Goal: Information Seeking & Learning: Find specific fact

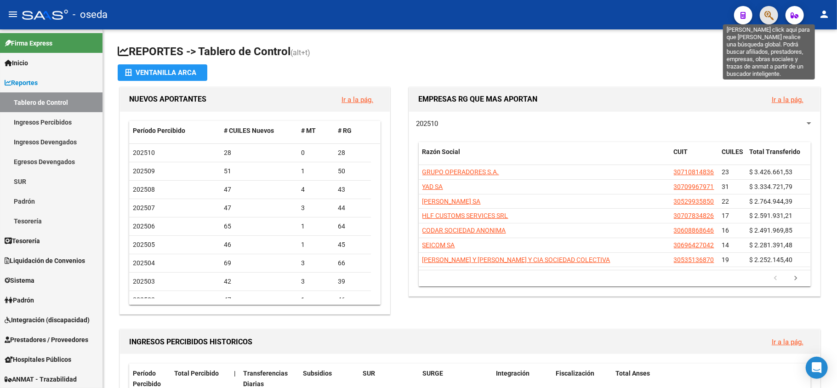
click at [767, 17] on icon "button" at bounding box center [768, 15] width 9 height 11
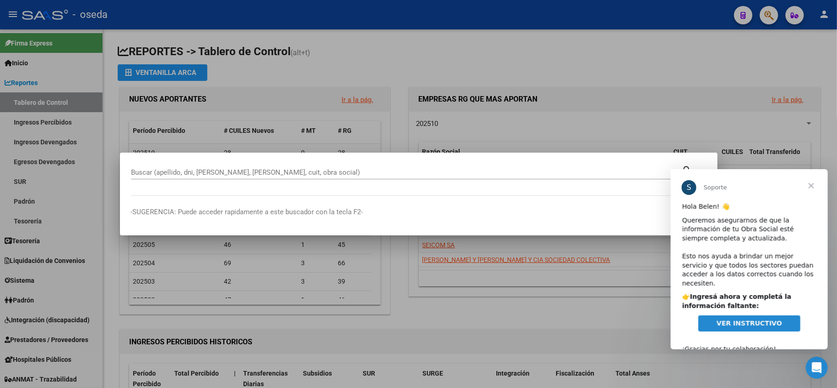
click at [811, 184] on span "Cerrar" at bounding box center [810, 185] width 33 height 33
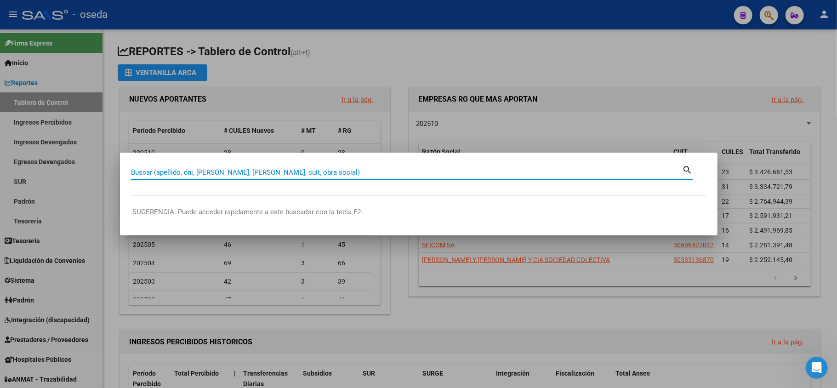
click at [552, 171] on input "Buscar (apellido, dni, [PERSON_NAME], [PERSON_NAME], cuit, obra social)" at bounding box center [407, 172] width 552 height 8
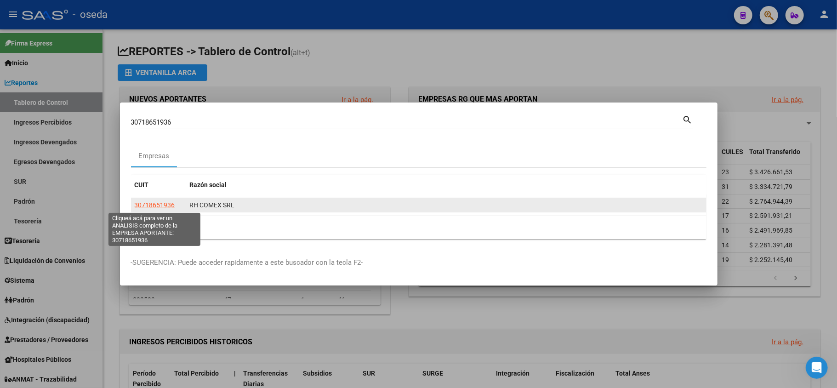
click at [152, 203] on span "30718651936" at bounding box center [155, 204] width 40 height 7
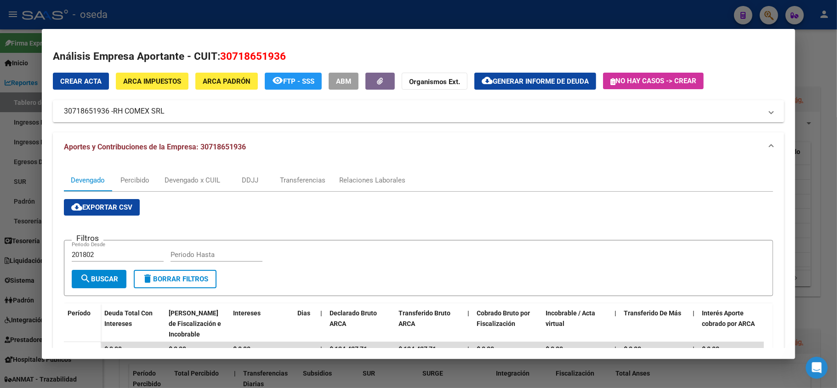
scroll to position [61, 0]
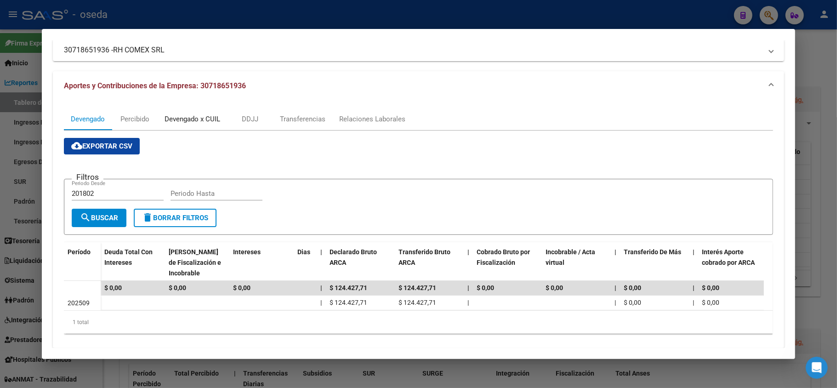
click at [196, 110] on div "Devengado x CUIL" at bounding box center [192, 119] width 69 height 22
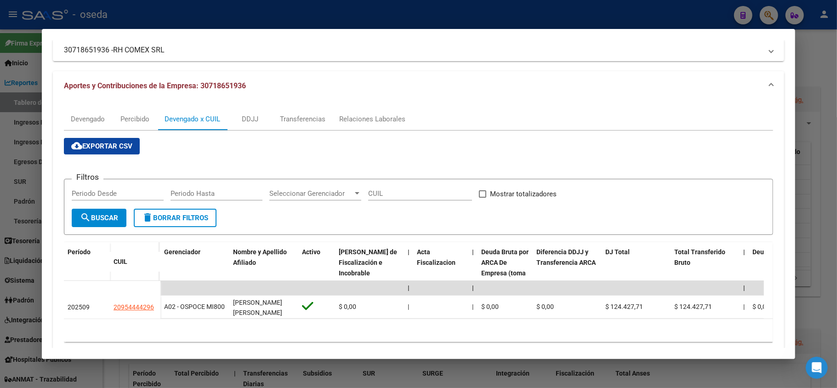
click at [460, 21] on div at bounding box center [418, 194] width 837 height 388
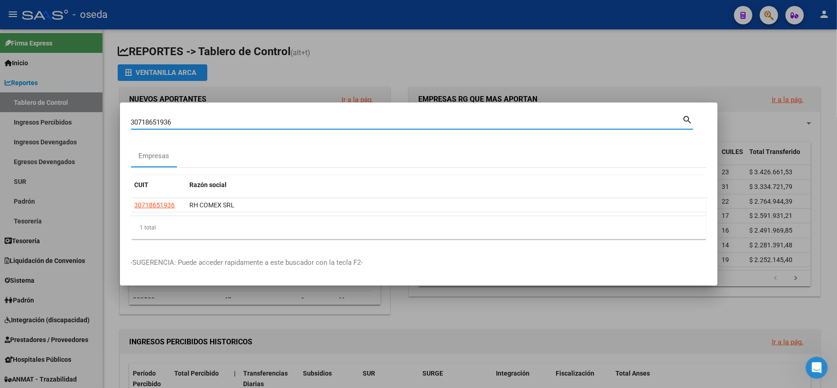
click at [409, 122] on input "30718651936" at bounding box center [407, 122] width 552 height 8
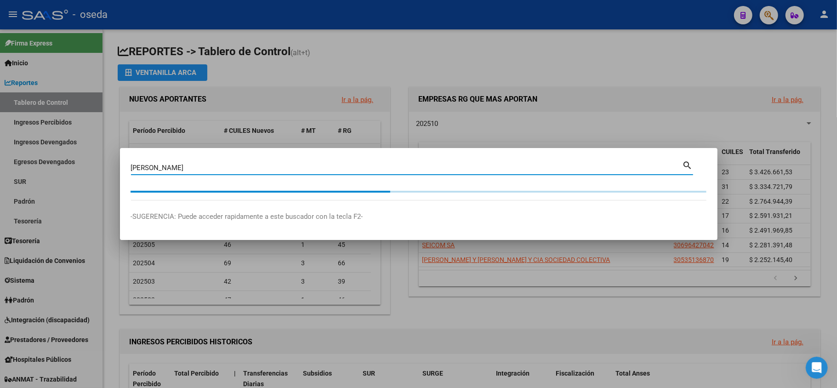
type input "[PERSON_NAME]"
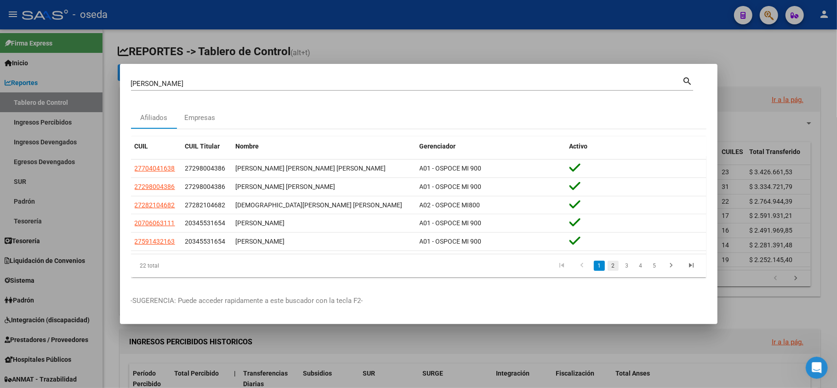
click at [611, 269] on link "2" at bounding box center [613, 266] width 11 height 10
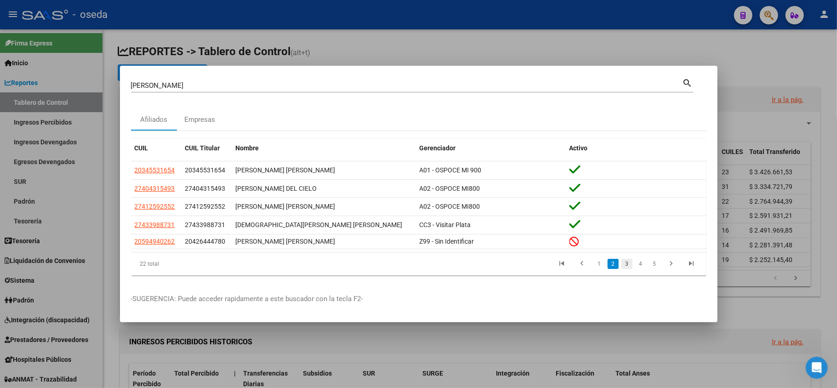
click at [626, 262] on link "3" at bounding box center [626, 264] width 11 height 10
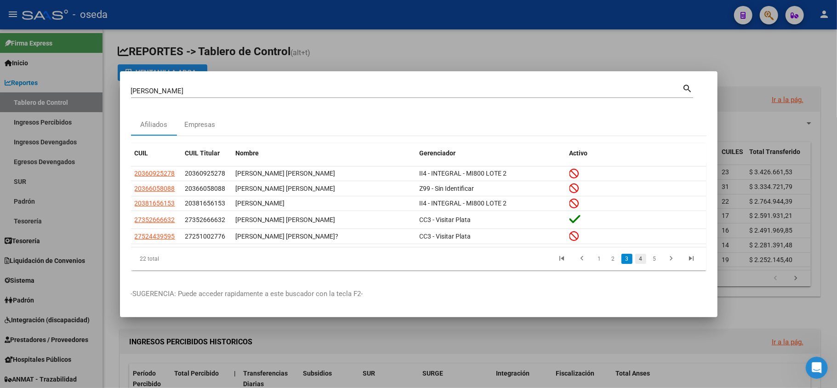
click at [643, 254] on link "4" at bounding box center [640, 259] width 11 height 10
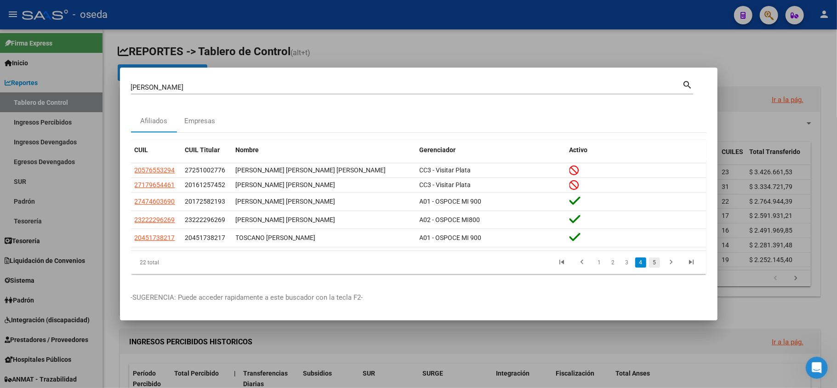
click at [652, 267] on link "5" at bounding box center [654, 262] width 11 height 10
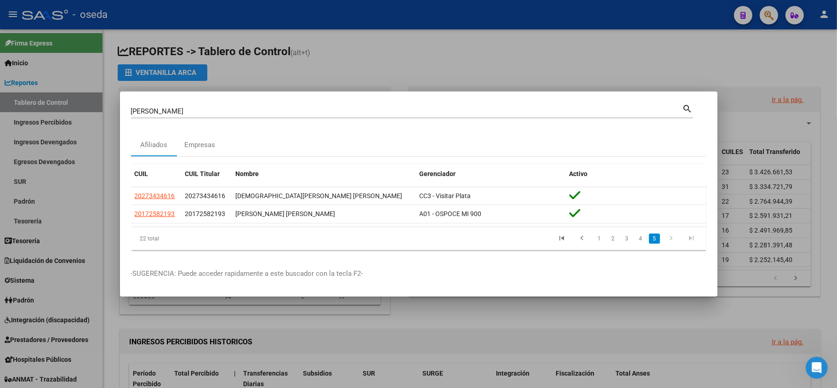
click at [591, 313] on div at bounding box center [418, 194] width 837 height 388
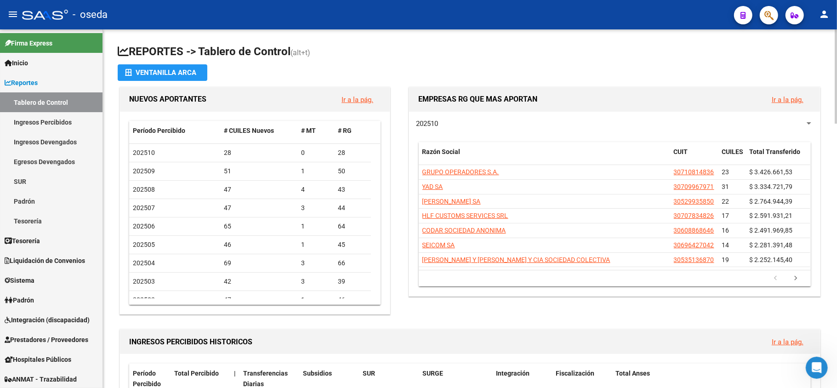
click at [772, 25] on mat-toolbar "menu - oseda person" at bounding box center [418, 14] width 837 height 29
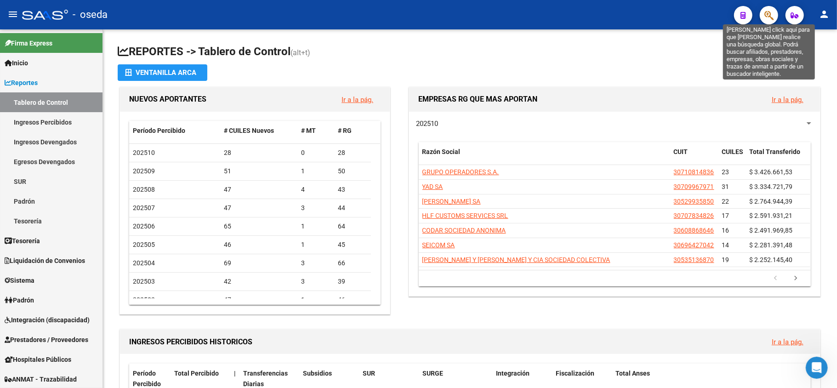
click at [767, 17] on icon "button" at bounding box center [768, 15] width 9 height 11
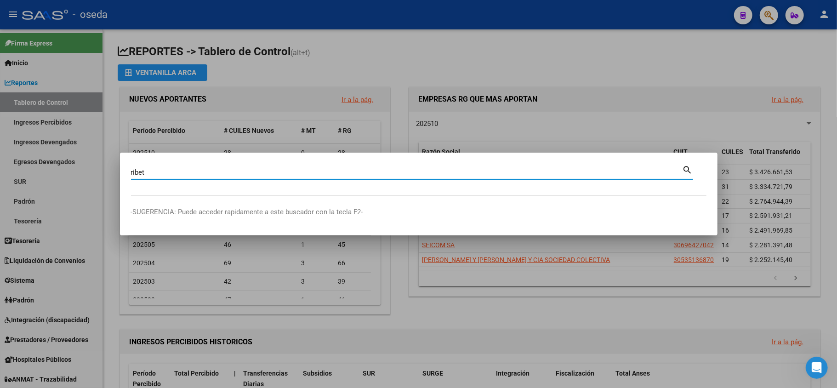
type input "ribet"
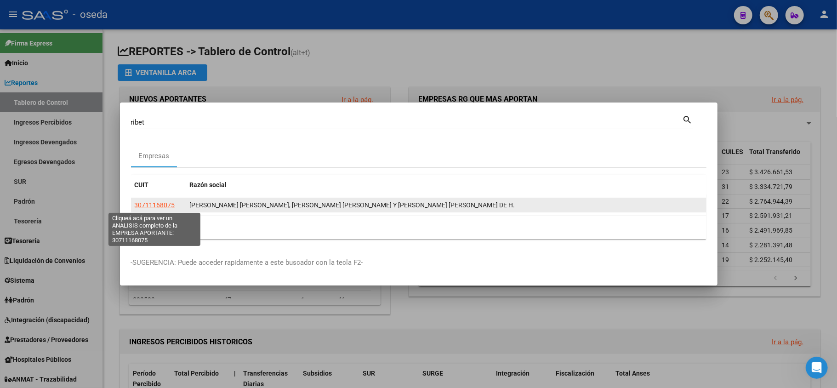
click at [144, 204] on span "30711168075" at bounding box center [155, 204] width 40 height 7
type textarea "30711168075"
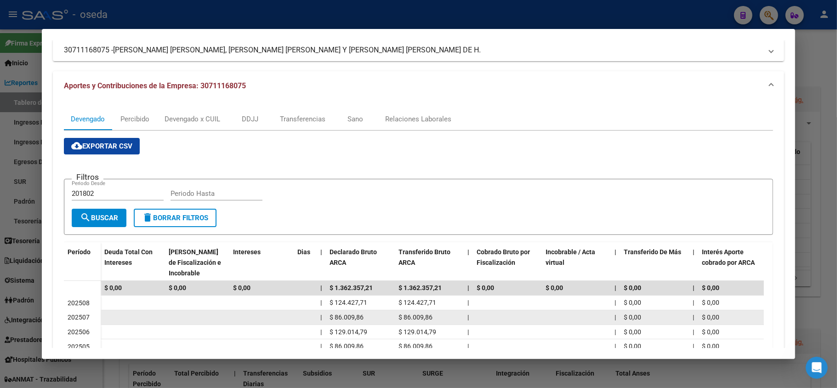
scroll to position [184, 0]
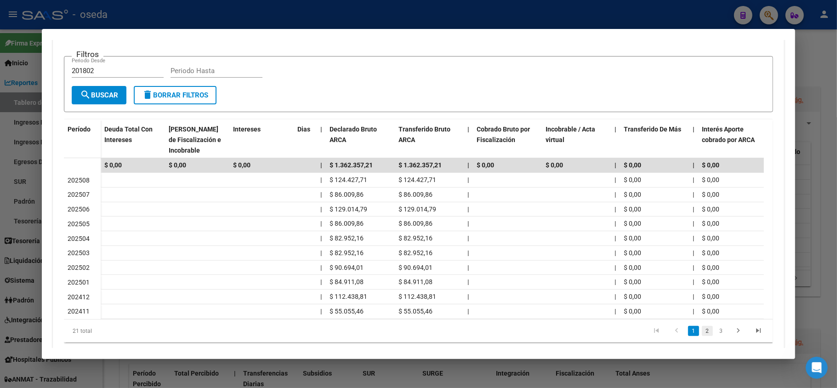
click at [702, 336] on link "2" at bounding box center [707, 331] width 11 height 10
click at [716, 336] on link "3" at bounding box center [721, 331] width 11 height 10
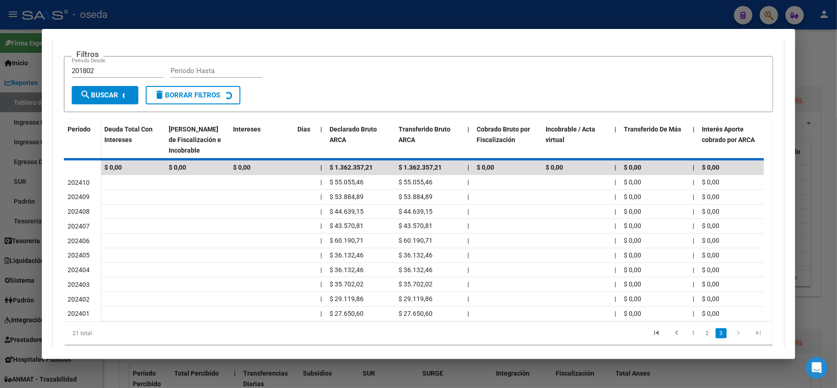
scroll to position [81, 0]
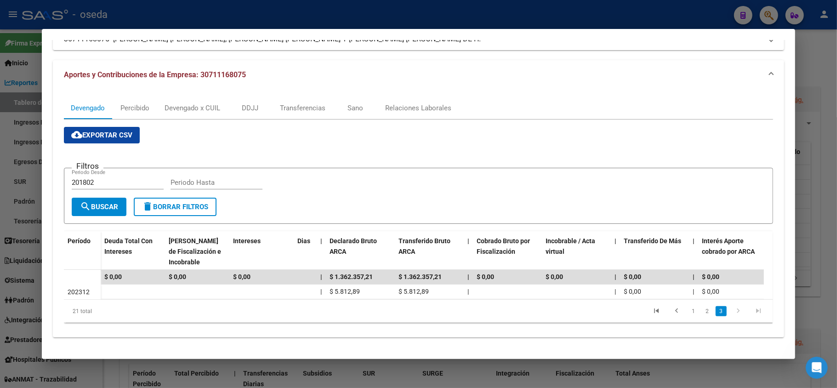
click at [13, 97] on div at bounding box center [418, 194] width 837 height 388
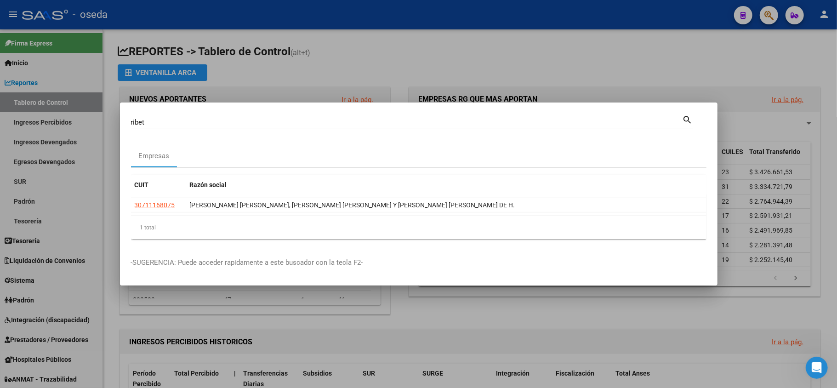
click at [241, 79] on div at bounding box center [418, 194] width 837 height 388
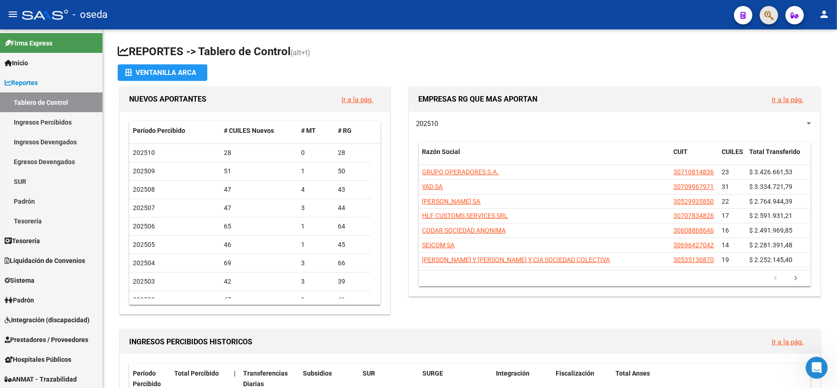
click at [771, 10] on span "button" at bounding box center [768, 15] width 9 height 19
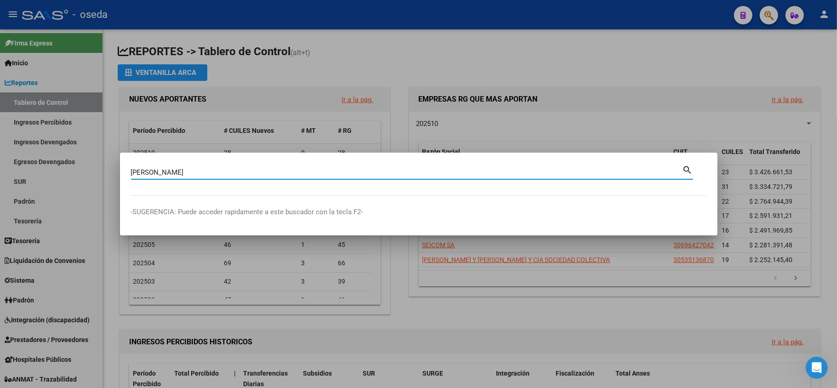
type input "[PERSON_NAME]"
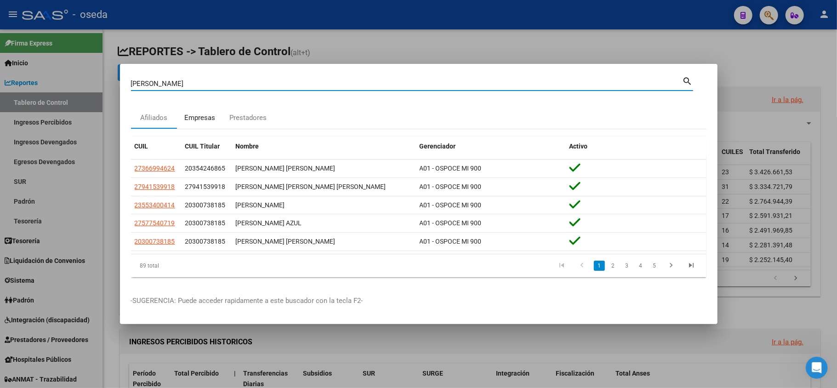
click at [200, 114] on div "Empresas" at bounding box center [199, 118] width 31 height 11
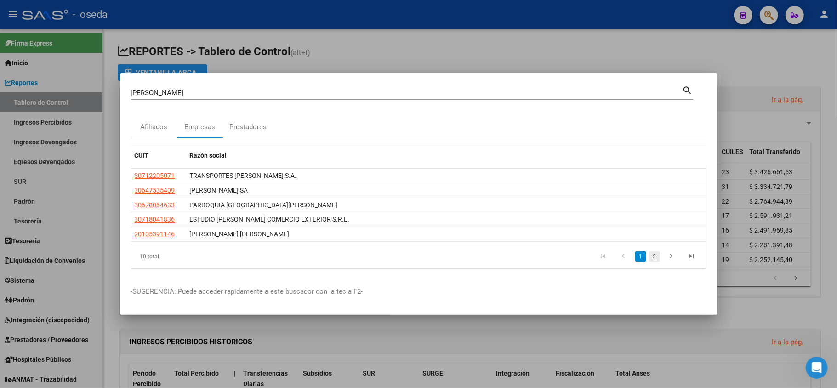
click at [651, 255] on link "2" at bounding box center [654, 256] width 11 height 10
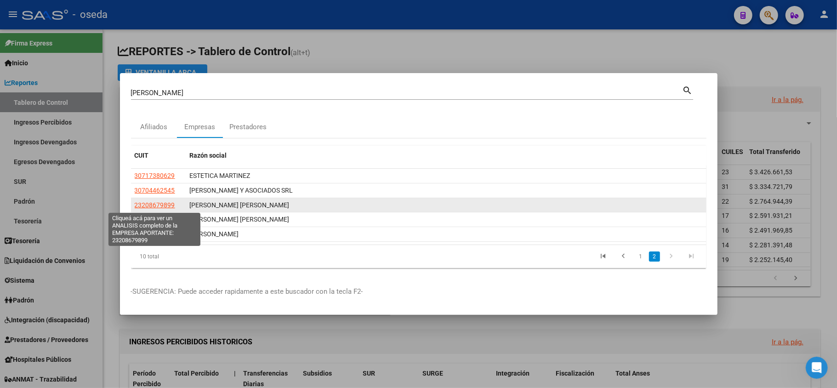
click at [156, 202] on span "23208679899" at bounding box center [155, 204] width 40 height 7
type textarea "23208679899"
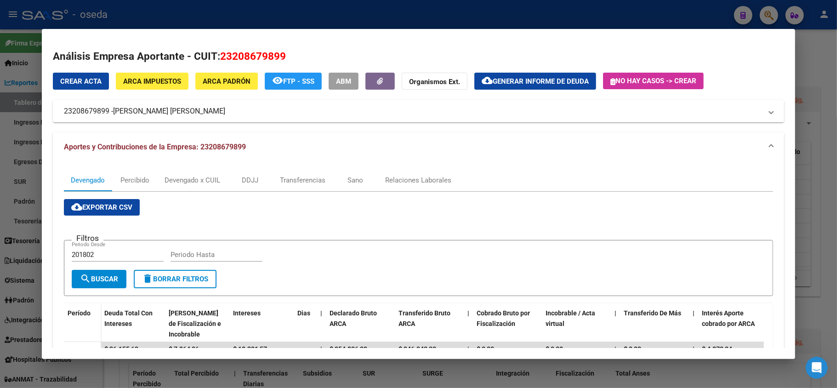
click at [168, 79] on span "ARCA Impuestos" at bounding box center [152, 81] width 58 height 8
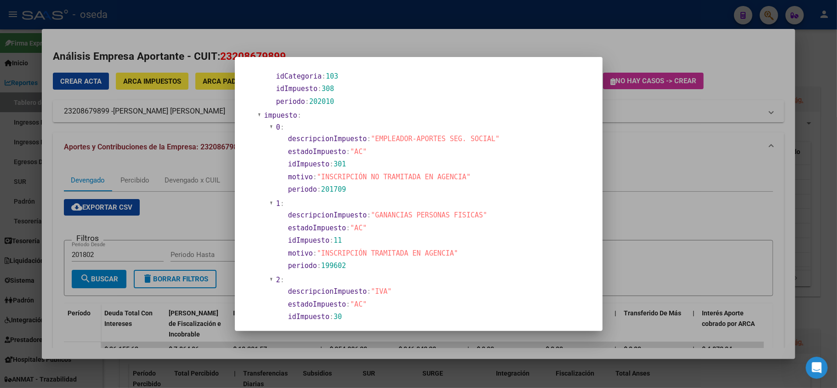
scroll to position [602, 0]
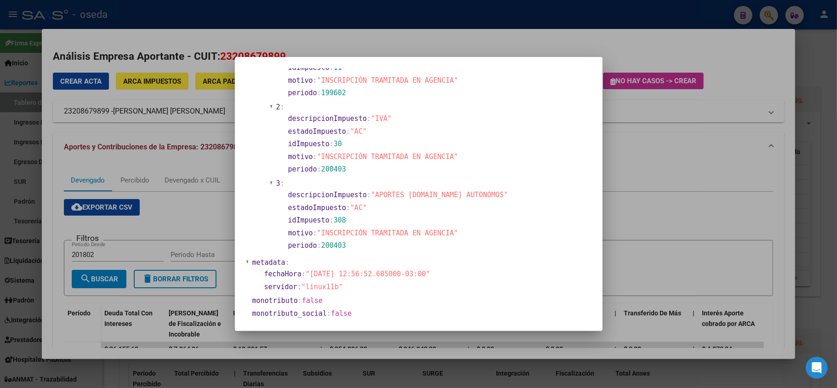
click at [798, 246] on div at bounding box center [418, 194] width 837 height 388
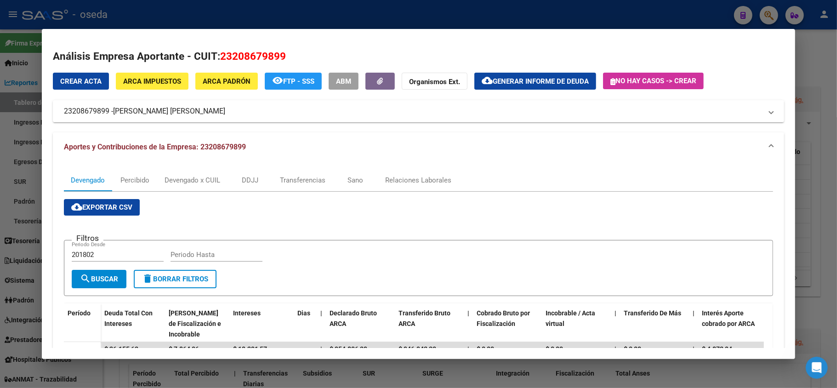
click at [234, 77] on span "ARCA Padrón" at bounding box center [227, 81] width 48 height 8
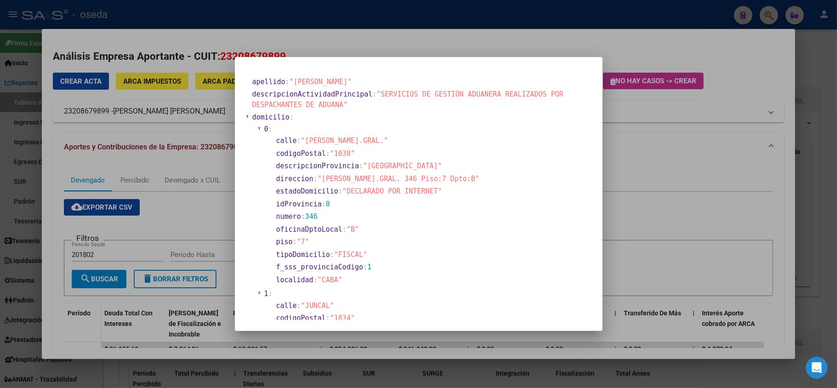
click at [773, 220] on div at bounding box center [418, 194] width 837 height 388
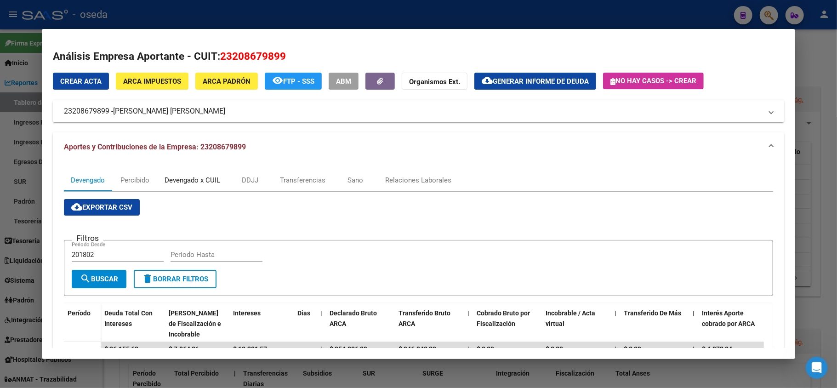
click at [195, 176] on div "Devengado x CUIL" at bounding box center [193, 180] width 56 height 10
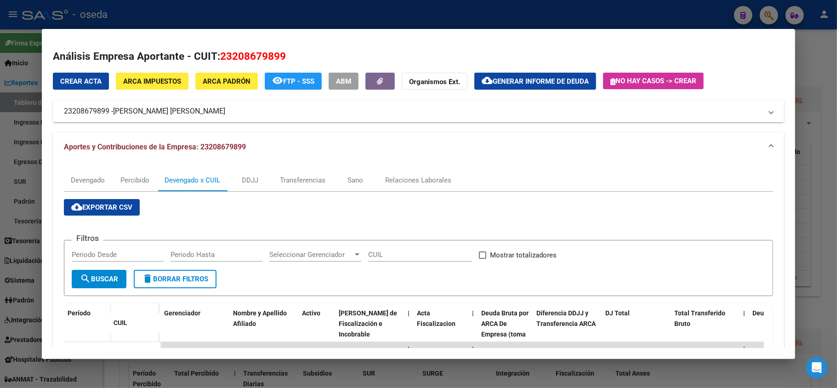
scroll to position [122, 0]
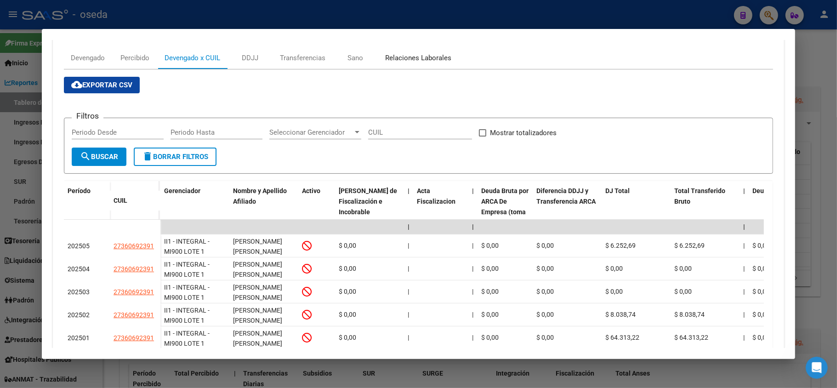
click at [426, 53] on div "Relaciones Laborales" at bounding box center [418, 58] width 66 height 10
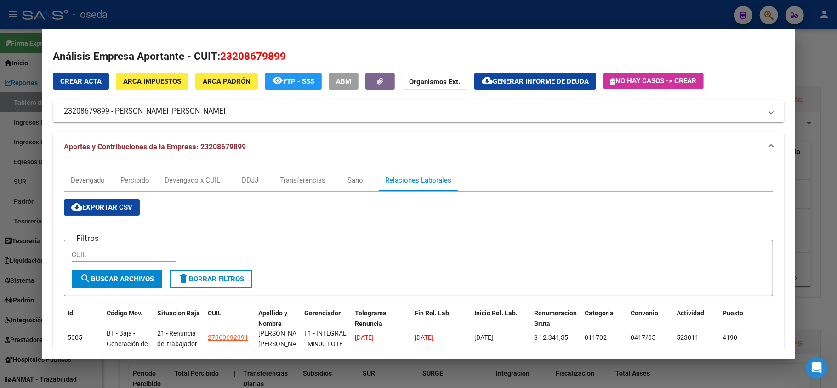
scroll to position [38, 0]
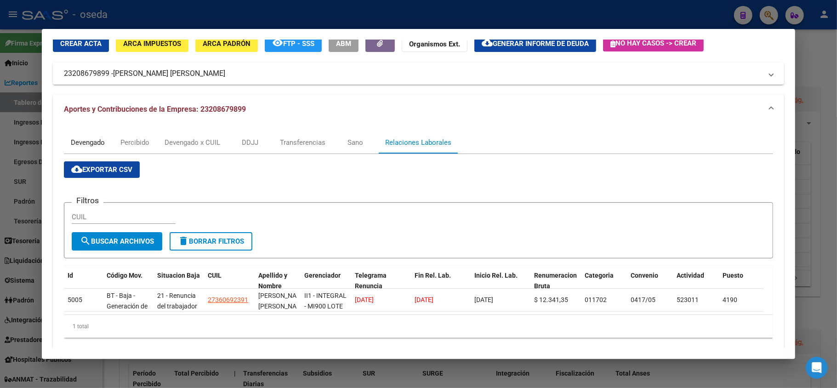
click at [89, 144] on div "Devengado" at bounding box center [88, 142] width 34 height 10
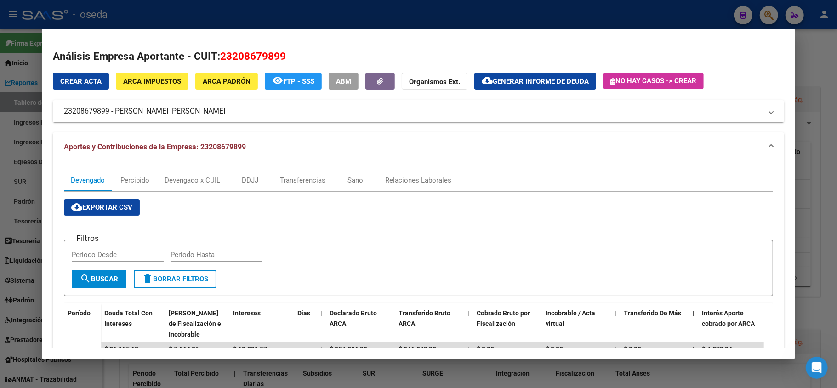
scroll to position [122, 0]
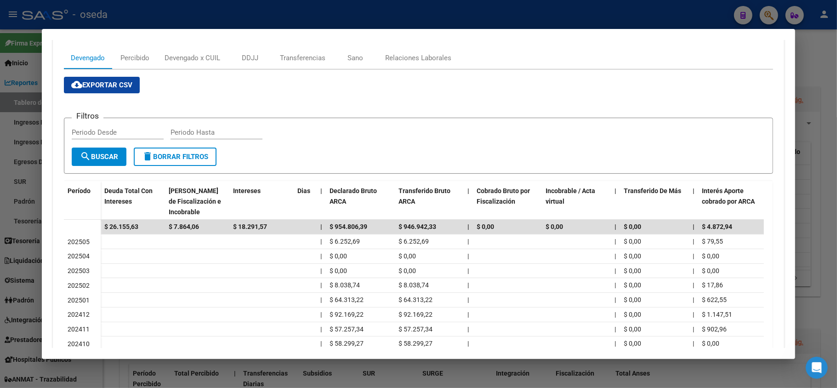
drag, startPoint x: 229, startPoint y: 25, endPoint x: 238, endPoint y: 13, distance: 14.4
click at [234, 18] on div at bounding box center [418, 194] width 837 height 388
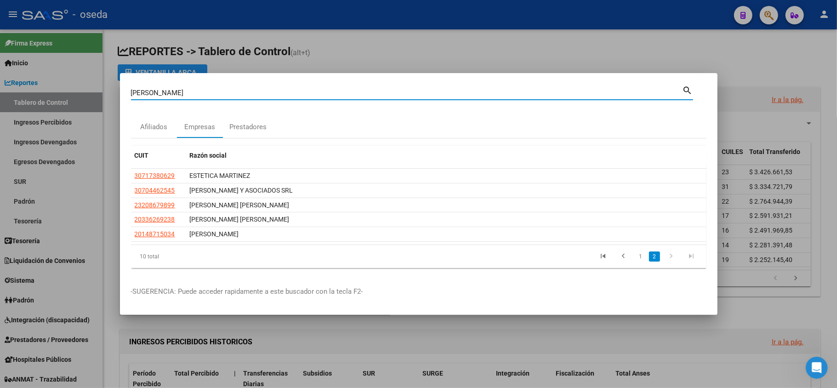
click at [203, 90] on input "[PERSON_NAME]" at bounding box center [407, 93] width 552 height 8
type input "m"
type input "customs"
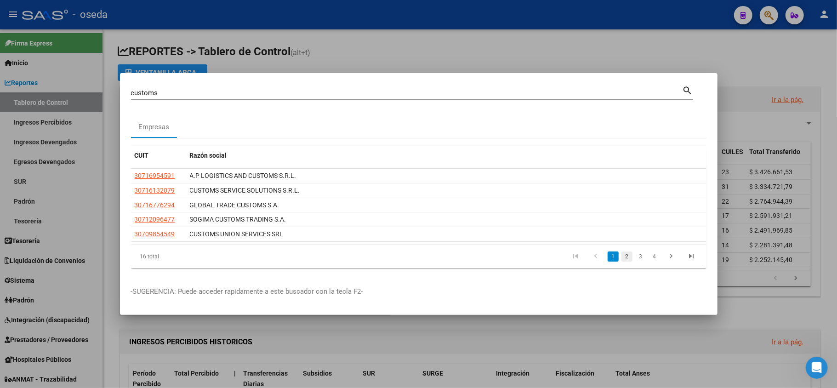
click at [627, 256] on link "2" at bounding box center [626, 256] width 11 height 10
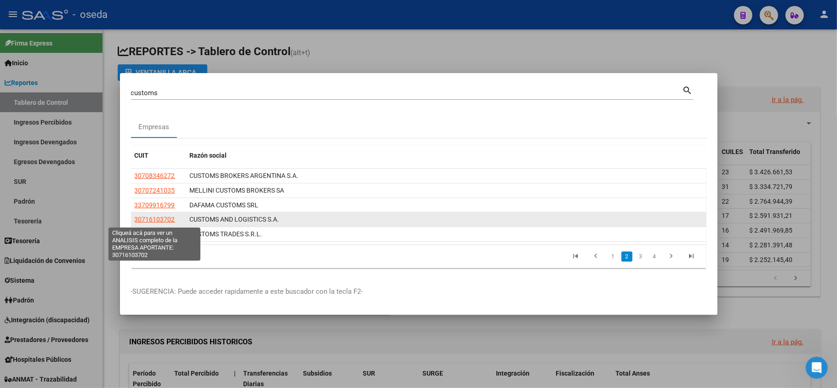
click at [167, 220] on span "30716103702" at bounding box center [155, 219] width 40 height 7
type textarea "30716103702"
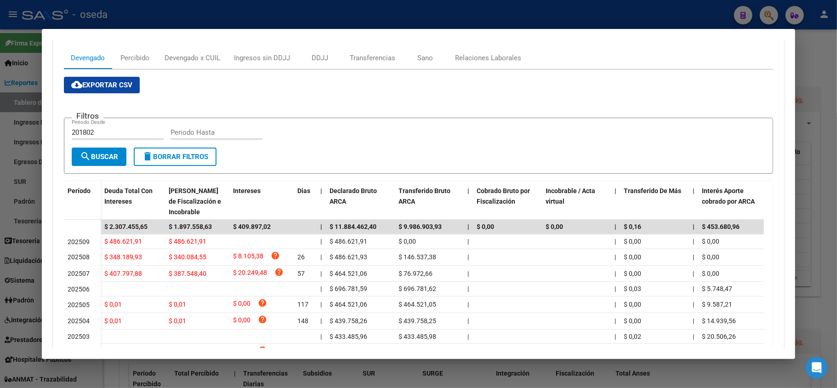
drag, startPoint x: 1, startPoint y: 94, endPoint x: 13, endPoint y: 78, distance: 20.3
click at [2, 94] on div at bounding box center [418, 194] width 837 height 388
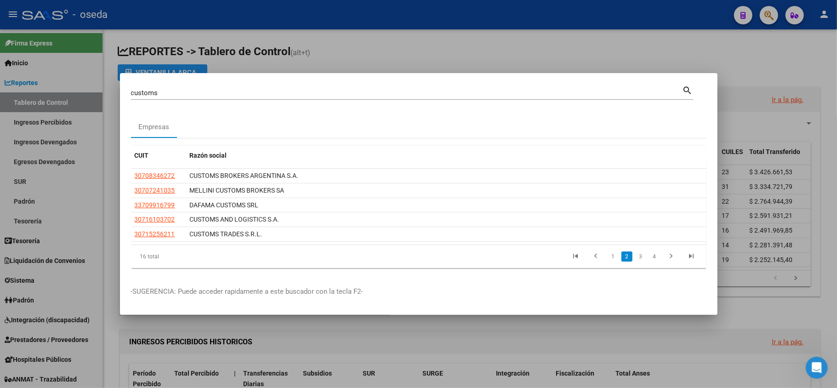
drag, startPoint x: 160, startPoint y: 87, endPoint x: 160, endPoint y: 92, distance: 5.1
click at [160, 90] on div "customs Buscar (apellido, dni, cuil, [PERSON_NAME], cuit, obra social)" at bounding box center [407, 93] width 552 height 14
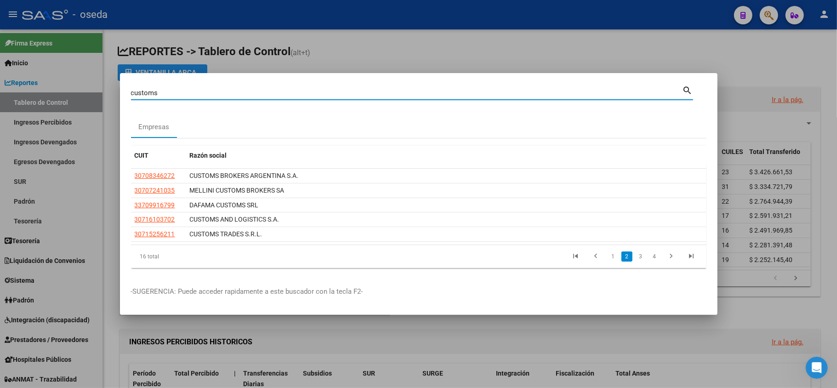
click at [158, 96] on input "customs" at bounding box center [407, 93] width 552 height 8
click at [158, 94] on input "customs" at bounding box center [407, 93] width 552 height 8
paste input "33627542009"
type input "33627542009"
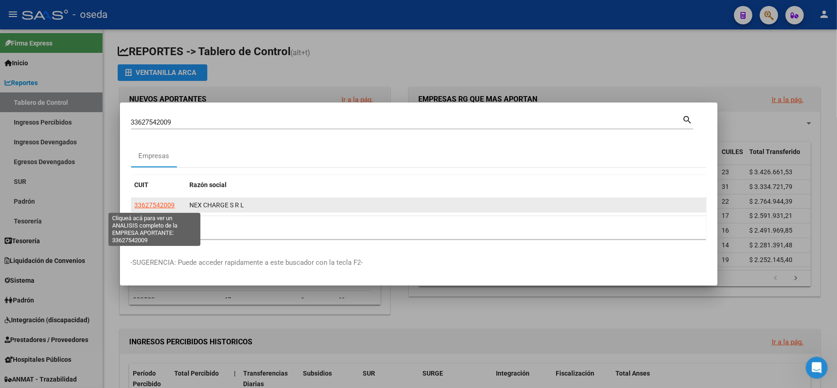
click at [154, 201] on span "33627542009" at bounding box center [155, 204] width 40 height 7
type textarea "33627542009"
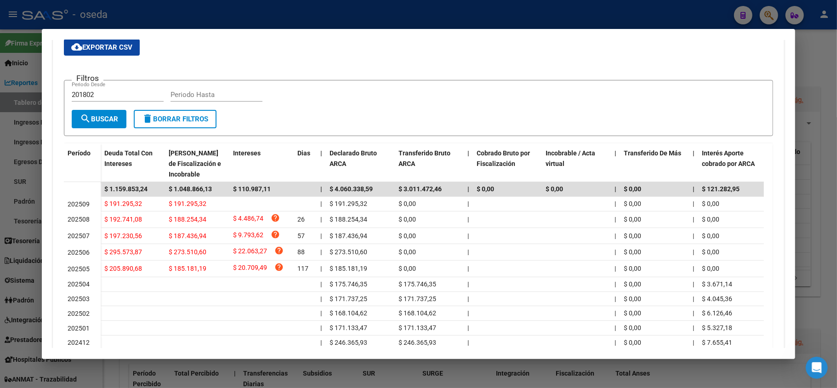
scroll to position [37, 0]
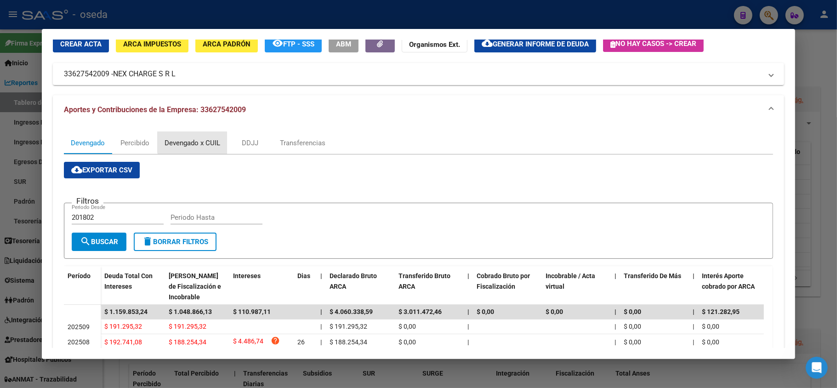
click at [194, 141] on div "Devengado x CUIL" at bounding box center [193, 143] width 56 height 10
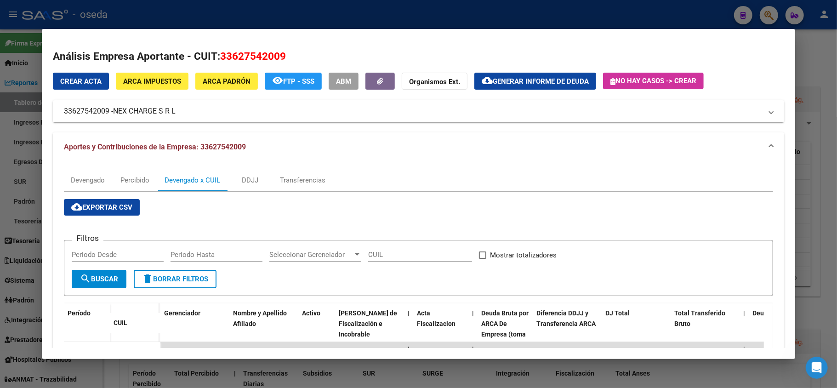
scroll to position [122, 0]
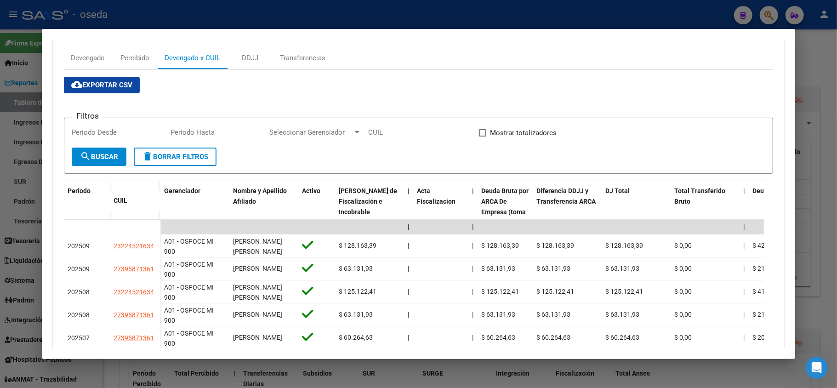
click at [0, 134] on div at bounding box center [418, 194] width 837 height 388
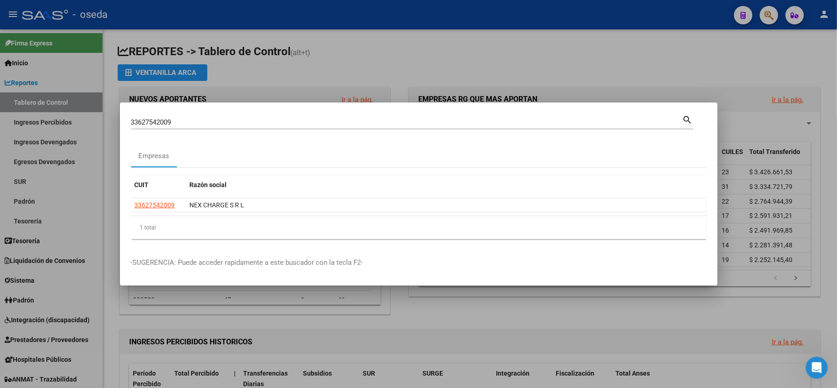
click at [174, 125] on input "33627542009" at bounding box center [407, 122] width 552 height 8
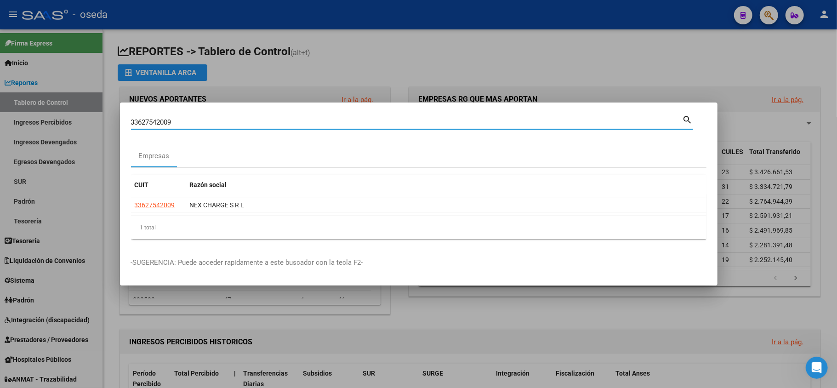
click at [174, 125] on input "33627542009" at bounding box center [407, 122] width 552 height 8
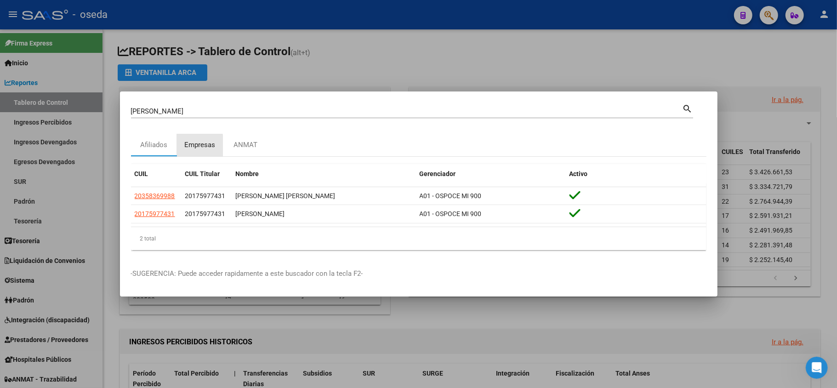
click at [193, 148] on div "Empresas" at bounding box center [199, 145] width 31 height 11
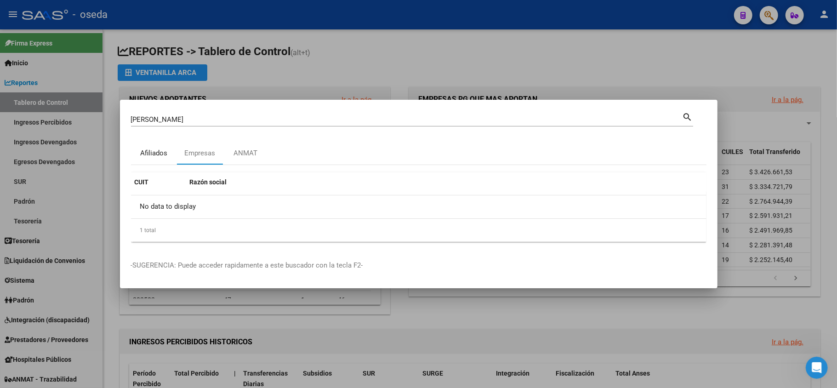
click at [159, 152] on div "Afiliados" at bounding box center [153, 153] width 27 height 11
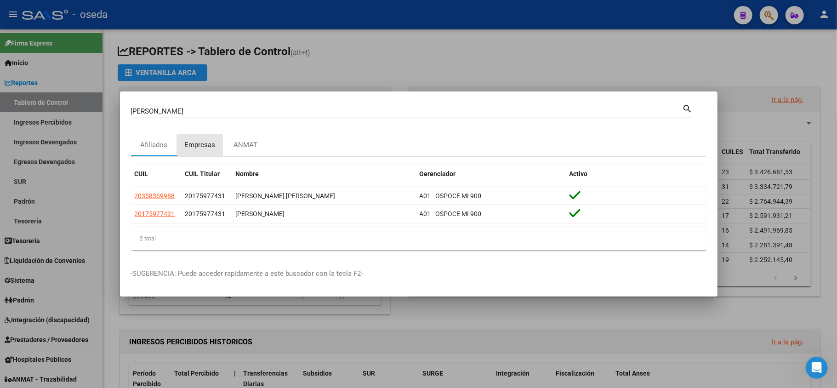
click at [201, 146] on div "Empresas" at bounding box center [199, 145] width 31 height 11
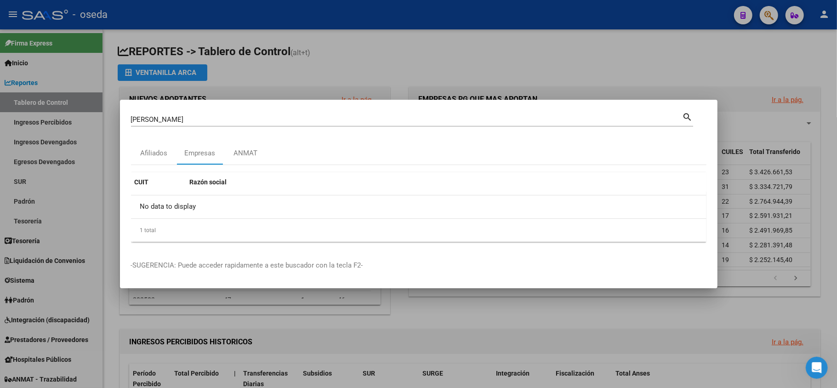
click at [164, 118] on input "[PERSON_NAME]" at bounding box center [407, 119] width 552 height 8
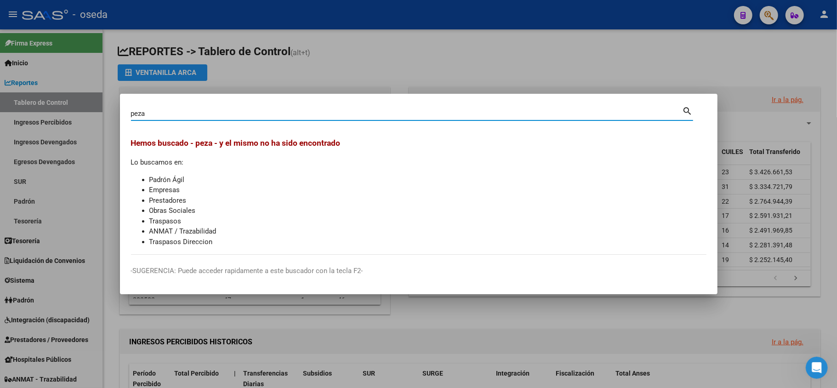
click at [167, 114] on input "peza" at bounding box center [407, 113] width 552 height 8
type input "[PERSON_NAME]"
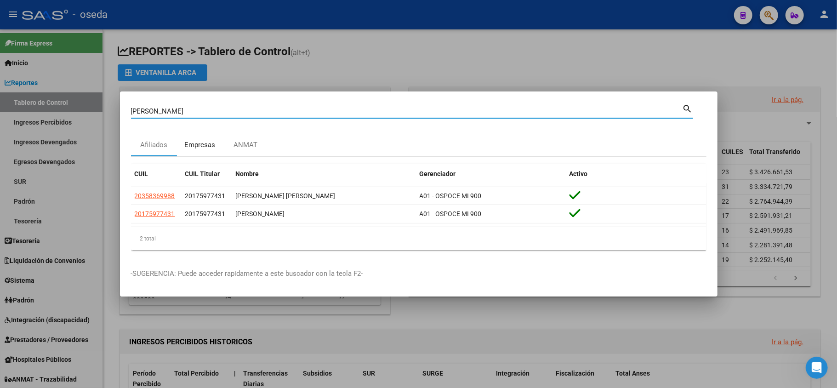
click at [190, 142] on div "Empresas" at bounding box center [199, 145] width 31 height 11
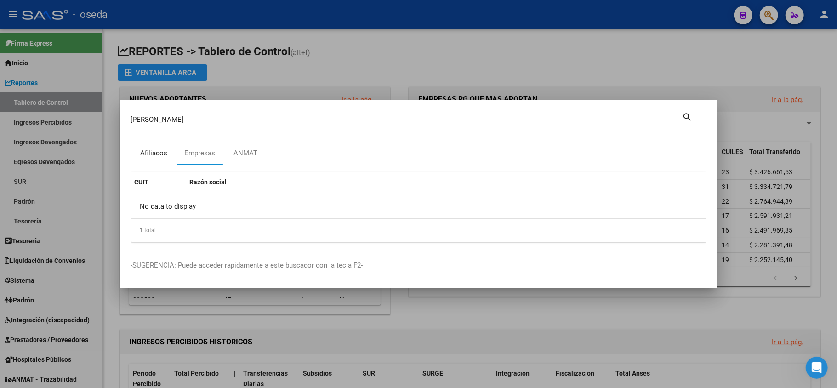
click at [145, 156] on div "Afiliados" at bounding box center [153, 153] width 27 height 11
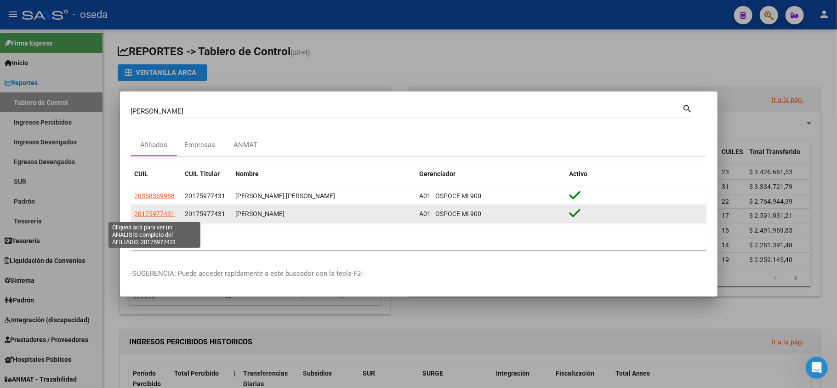
click at [163, 212] on span "20175977431" at bounding box center [155, 213] width 40 height 7
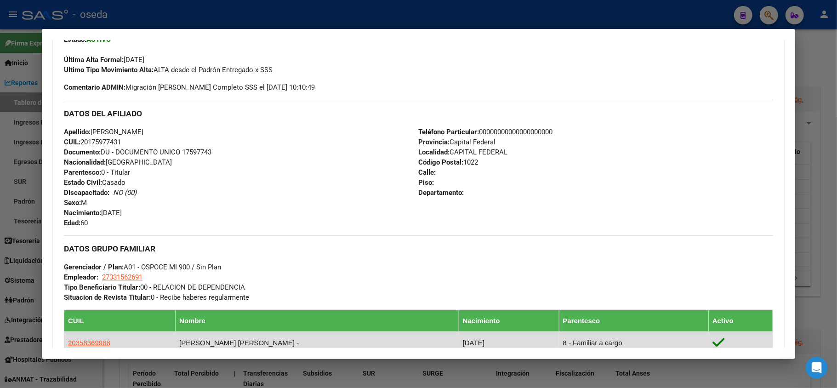
scroll to position [368, 0]
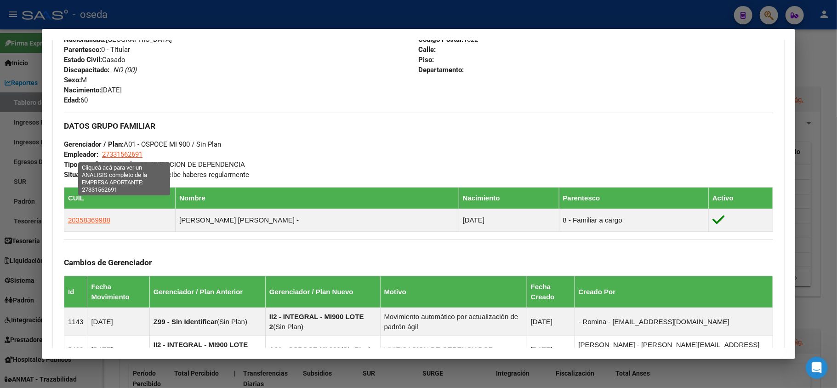
click at [129, 153] on span "27331562691" at bounding box center [122, 154] width 40 height 8
type textarea "27331562691"
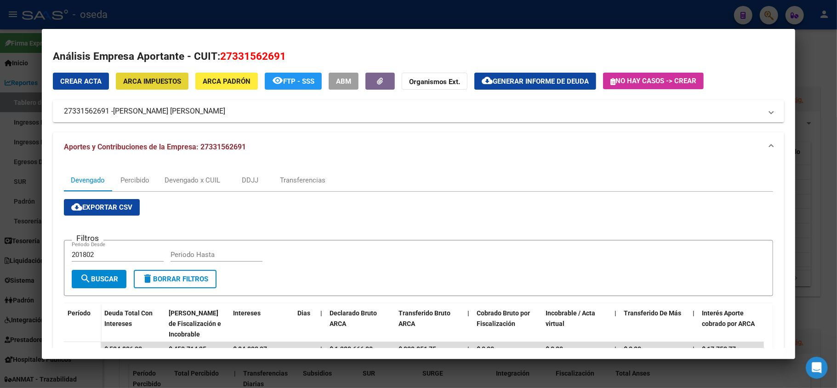
click at [166, 80] on span "ARCA Impuestos" at bounding box center [152, 81] width 58 height 8
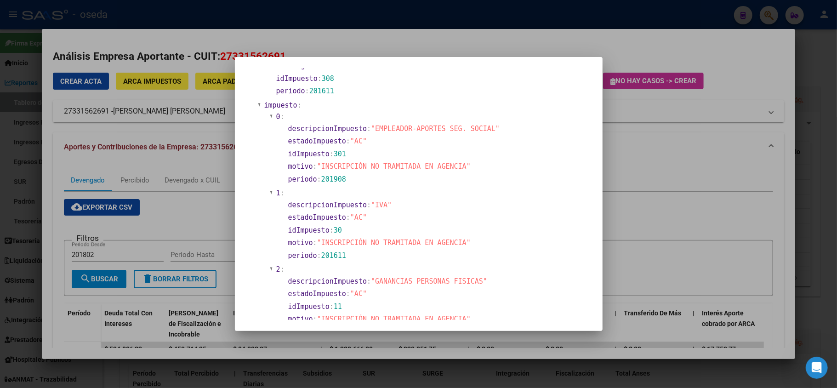
scroll to position [552, 0]
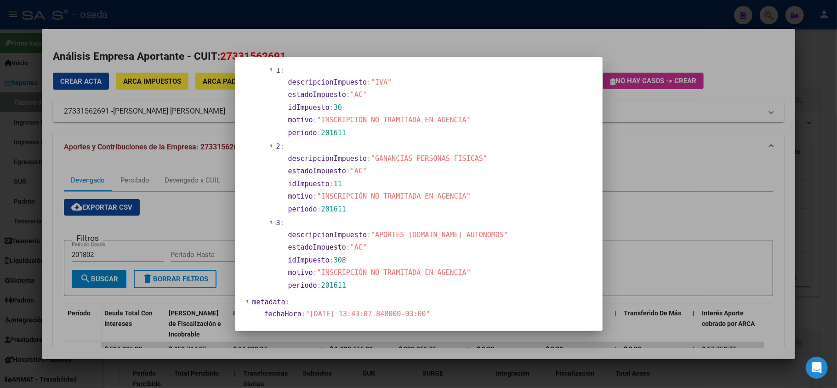
click at [655, 175] on div at bounding box center [418, 194] width 837 height 388
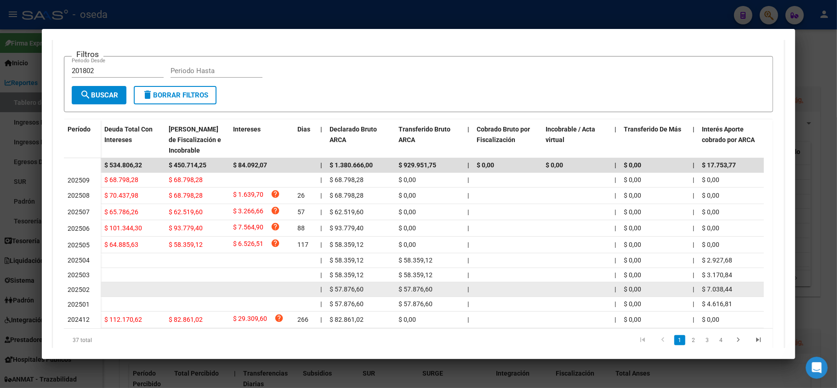
scroll to position [223, 0]
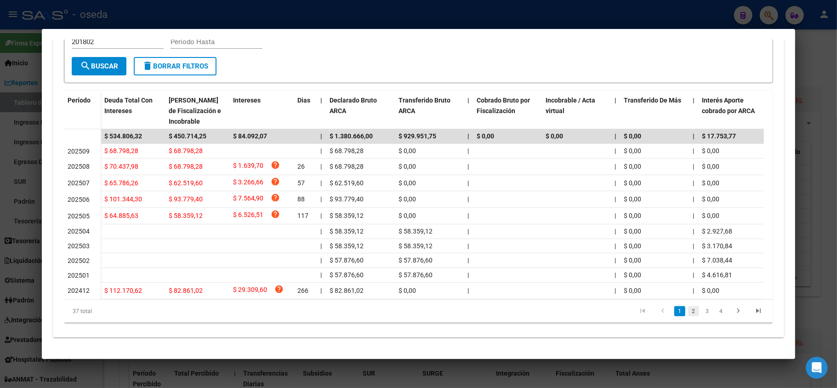
click at [688, 311] on link "2" at bounding box center [693, 311] width 11 height 10
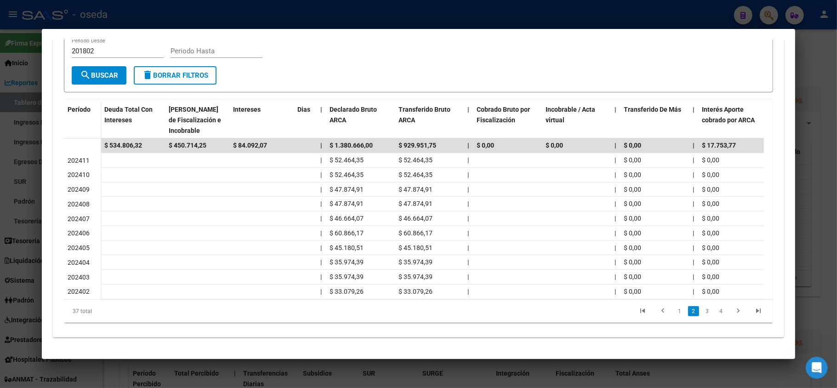
scroll to position [214, 0]
click at [674, 310] on link "1" at bounding box center [679, 311] width 11 height 10
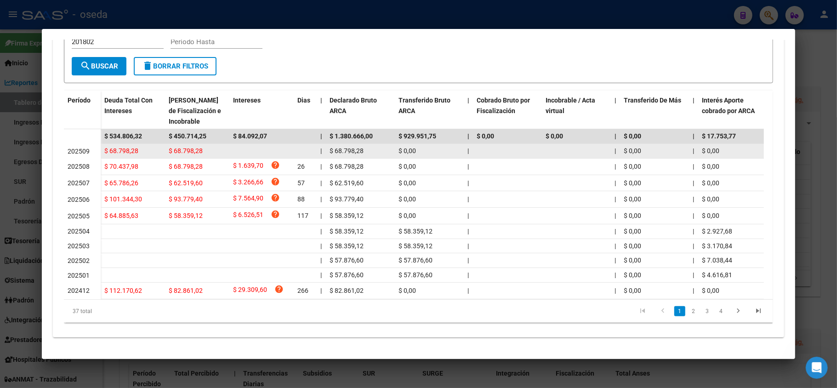
drag, startPoint x: 335, startPoint y: 146, endPoint x: 357, endPoint y: 145, distance: 22.1
click at [357, 147] on span "$ 68.798,28" at bounding box center [347, 150] width 34 height 7
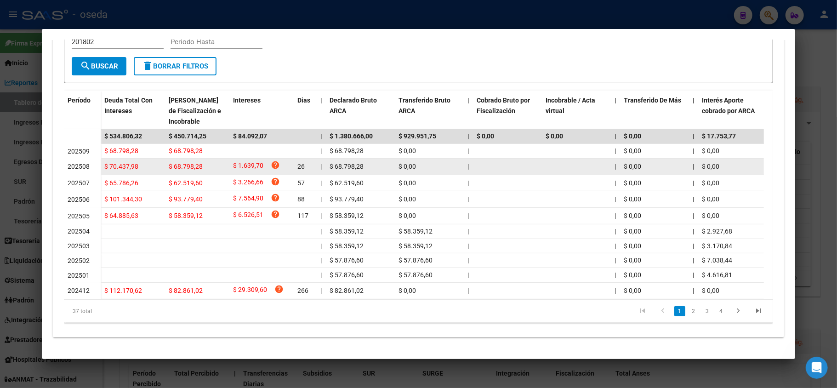
click at [348, 165] on span "$ 68.798,28" at bounding box center [347, 166] width 34 height 7
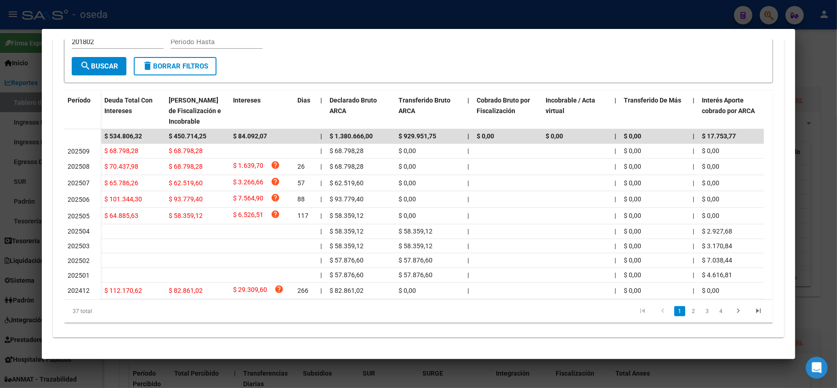
click at [3, 277] on div at bounding box center [418, 194] width 837 height 388
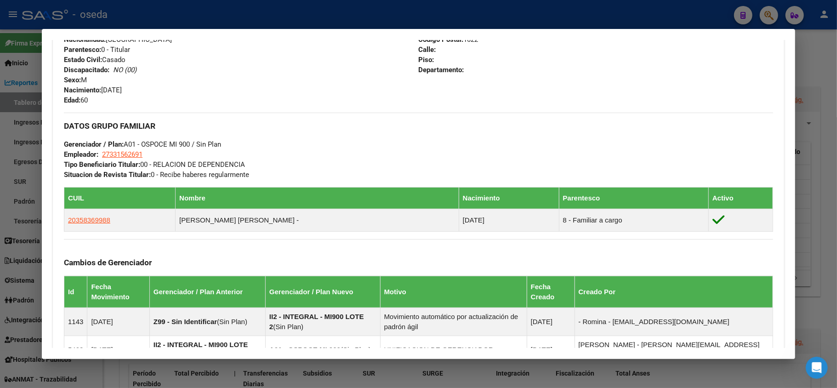
click at [245, 26] on div at bounding box center [418, 194] width 837 height 388
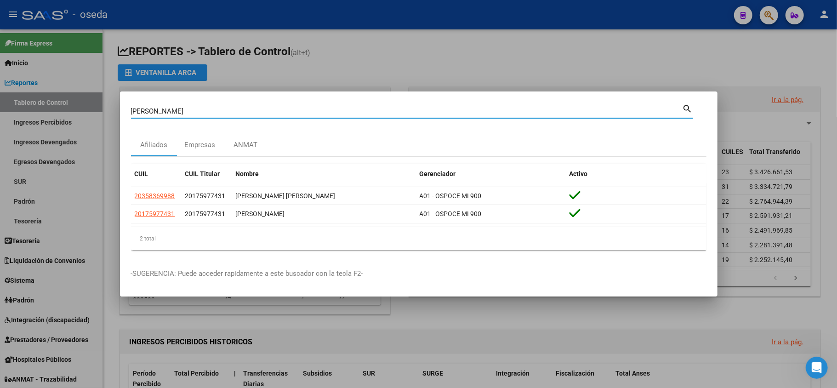
click at [256, 110] on input "[PERSON_NAME]" at bounding box center [407, 111] width 552 height 8
click at [256, 111] on input "[PERSON_NAME]" at bounding box center [407, 111] width 552 height 8
paste input "27289634679"
type input "27289634679"
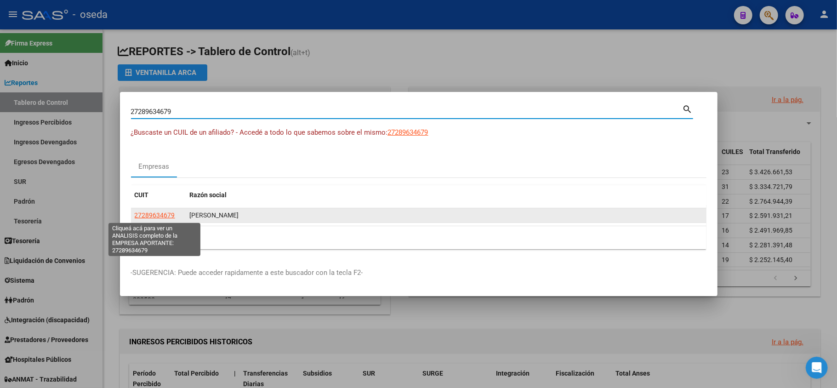
click at [148, 216] on span "27289634679" at bounding box center [155, 214] width 40 height 7
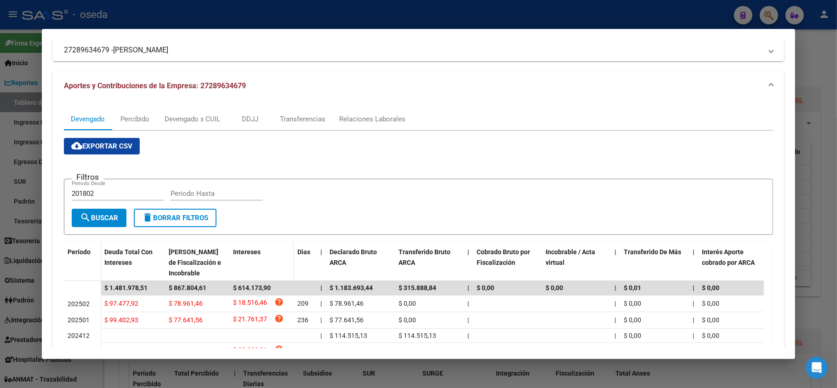
scroll to position [0, 0]
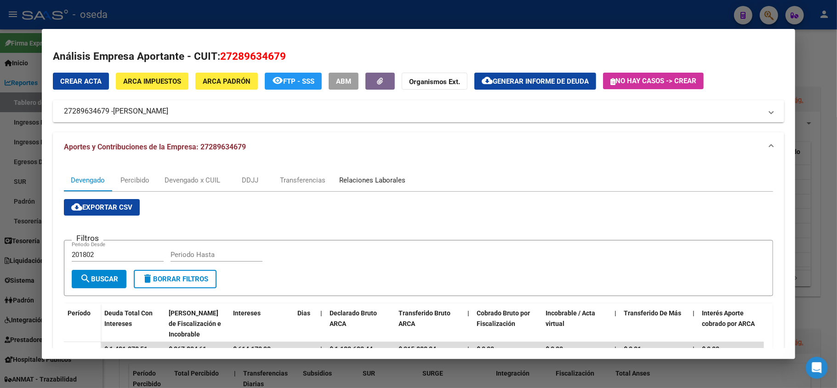
click at [395, 181] on div "Relaciones Laborales" at bounding box center [372, 180] width 66 height 10
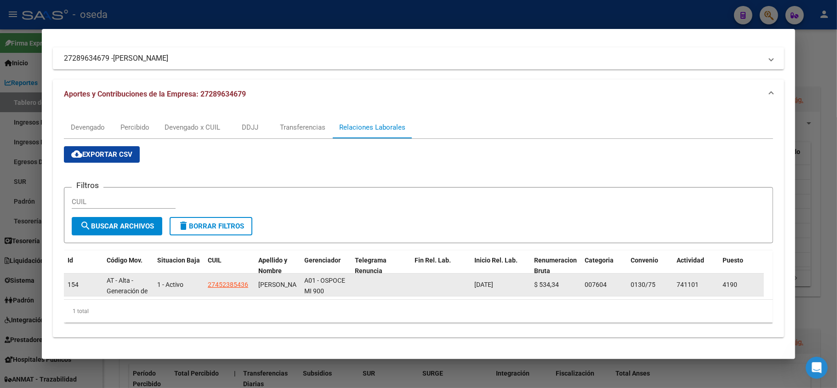
scroll to position [1, 0]
click at [239, 281] on span "27452385436" at bounding box center [228, 284] width 40 height 7
type textarea "27452385436"
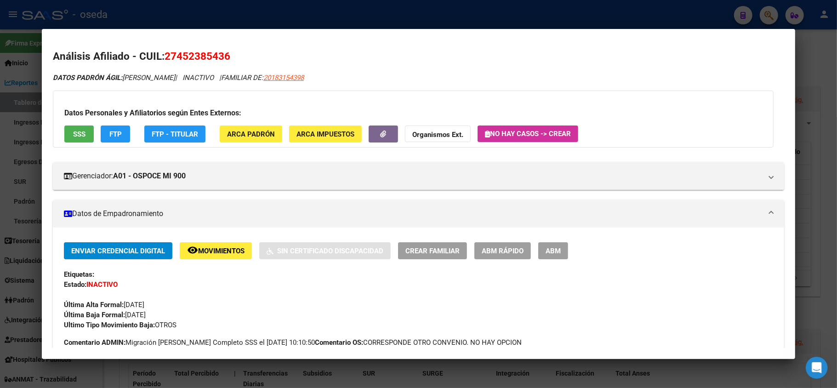
scroll to position [61, 0]
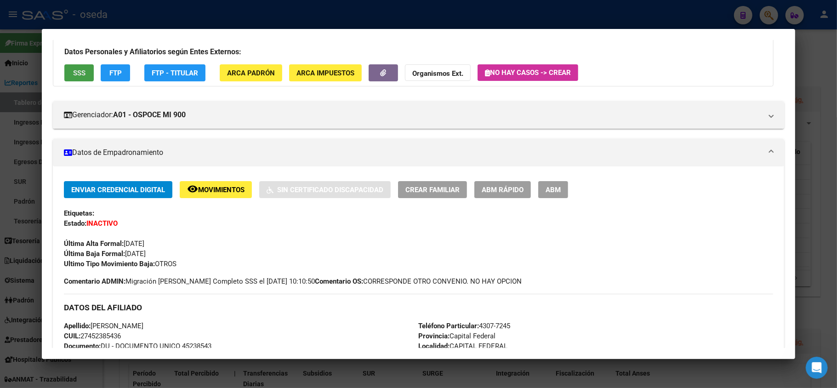
click at [80, 71] on span "SSS" at bounding box center [79, 73] width 12 height 8
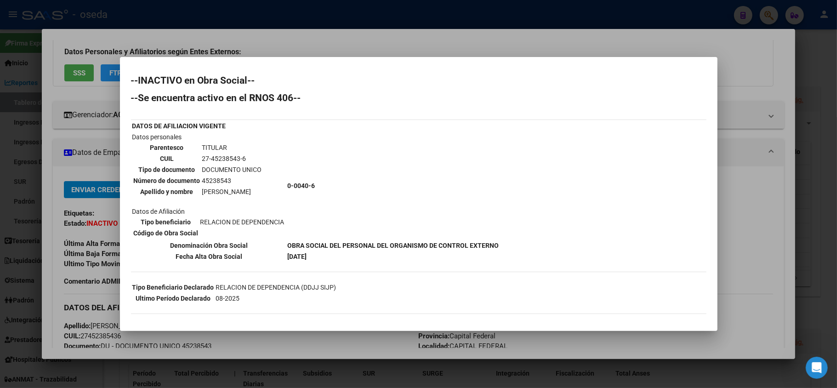
drag, startPoint x: 294, startPoint y: 237, endPoint x: 473, endPoint y: 226, distance: 178.7
click at [471, 226] on tbody "DATOS DE AFILIACION VIGENTE Datos personales Parentesco TITULAR CUIL 27-4523854…" at bounding box center [316, 191] width 368 height 141
drag, startPoint x: 309, startPoint y: 258, endPoint x: 387, endPoint y: 261, distance: 78.2
click at [377, 258] on div "--INACTIVO en Obra Social-- --Se encuentra activo en el RNOS 406-- DATOS DE AFI…" at bounding box center [418, 231] width 575 height 311
click at [359, 261] on div "--INACTIVO en Obra Social-- --Se encuentra activo en el RNOS 406-- DATOS DE AFI…" at bounding box center [418, 231] width 575 height 311
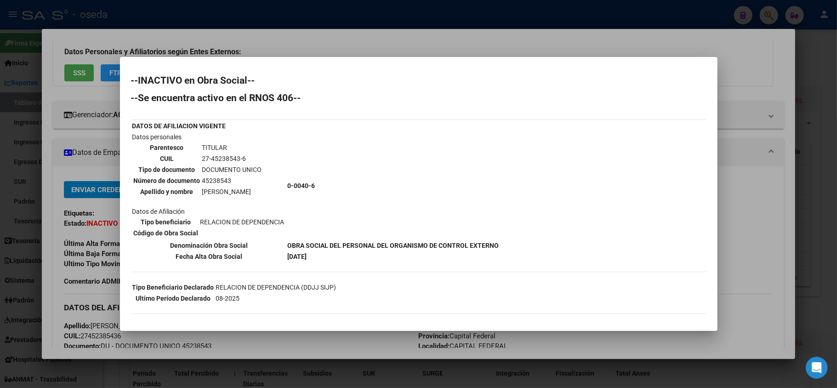
scroll to position [61, 0]
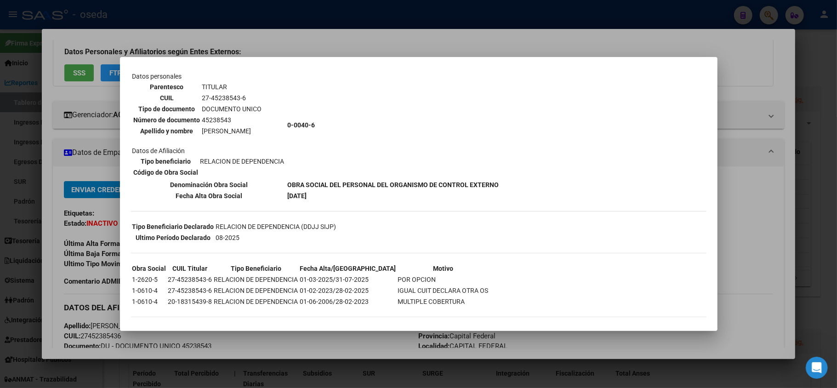
click at [14, 166] on div at bounding box center [418, 194] width 837 height 388
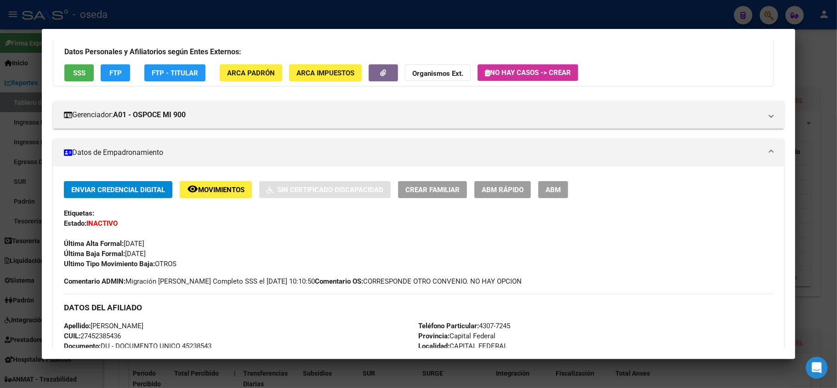
click at [160, 15] on div at bounding box center [418, 194] width 837 height 388
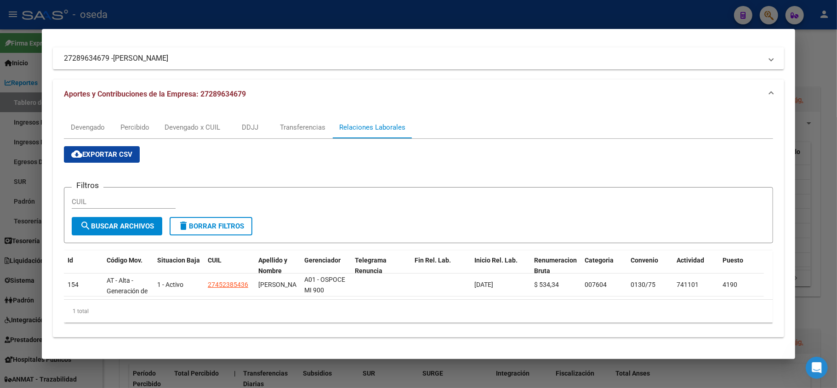
click at [0, 147] on div at bounding box center [418, 194] width 837 height 388
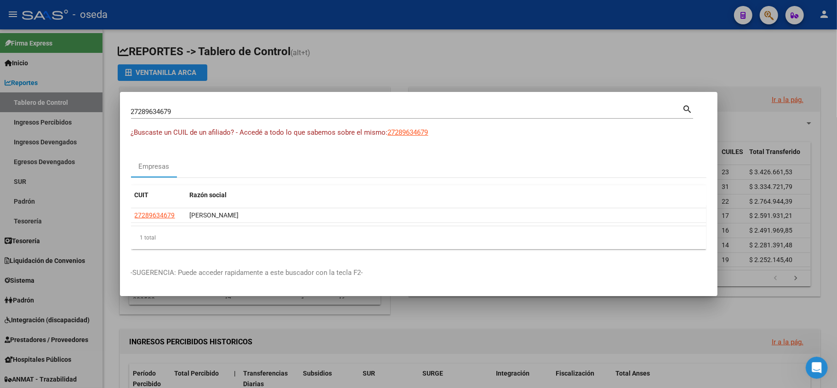
click at [179, 114] on input "27289634679" at bounding box center [407, 112] width 552 height 8
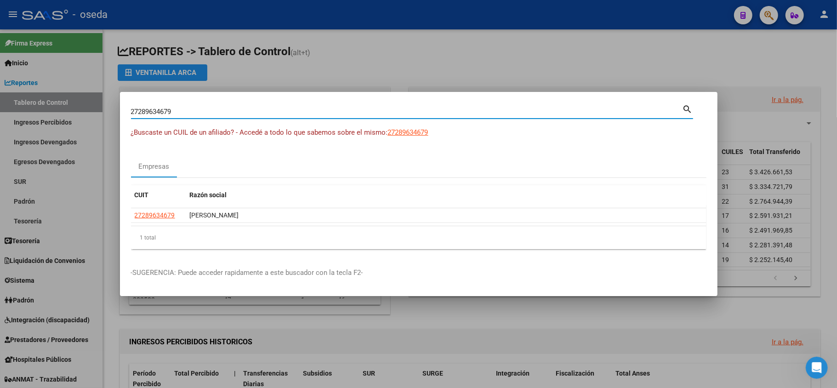
click at [179, 114] on input "27289634679" at bounding box center [407, 112] width 552 height 8
paste input "3070978858"
type input "30709788589"
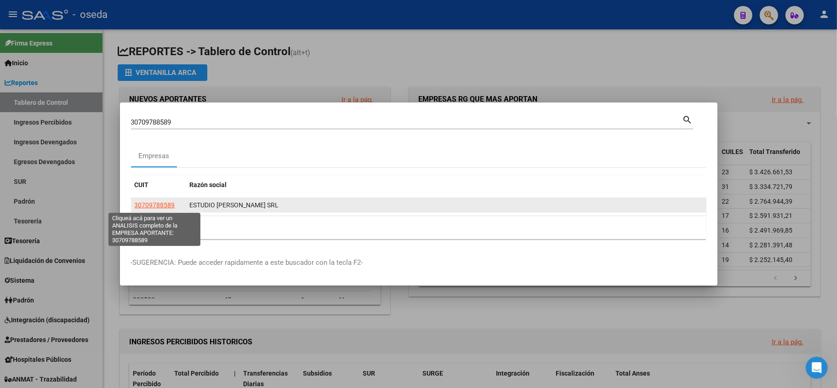
click at [157, 202] on span "30709788589" at bounding box center [155, 204] width 40 height 7
type textarea "30709788589"
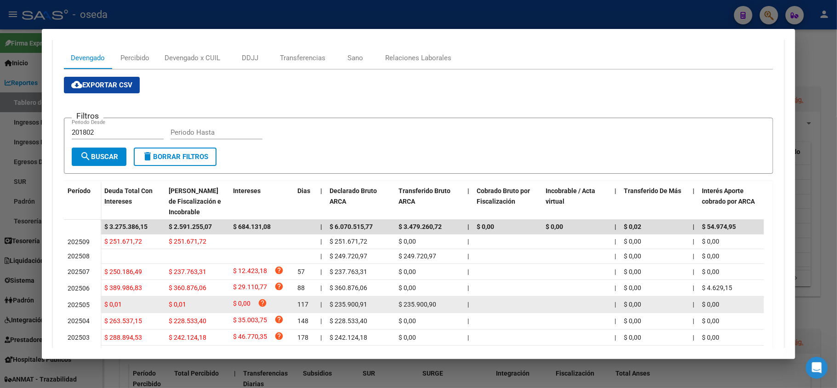
scroll to position [228, 0]
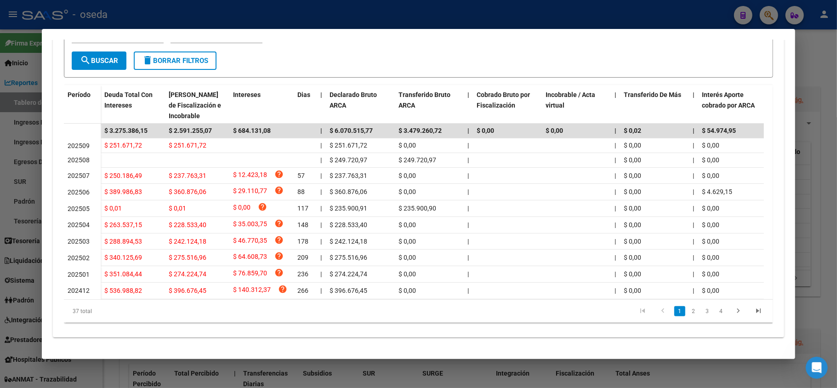
click at [9, 113] on div at bounding box center [418, 194] width 837 height 388
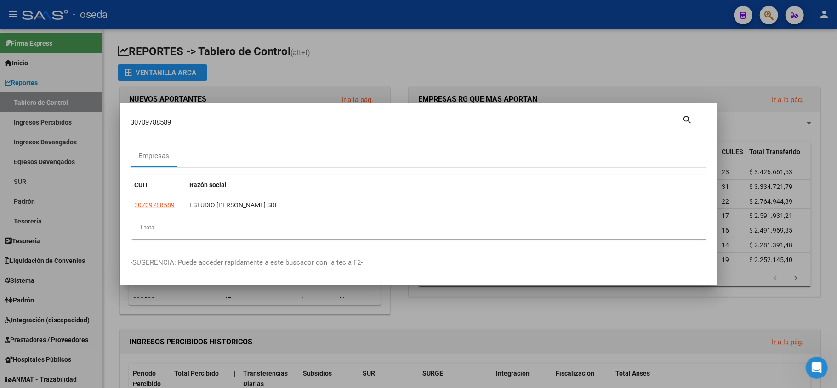
click at [171, 116] on div "30709788589 Buscar (apellido, dni, cuil, [PERSON_NAME], cuit, obra social)" at bounding box center [407, 122] width 552 height 14
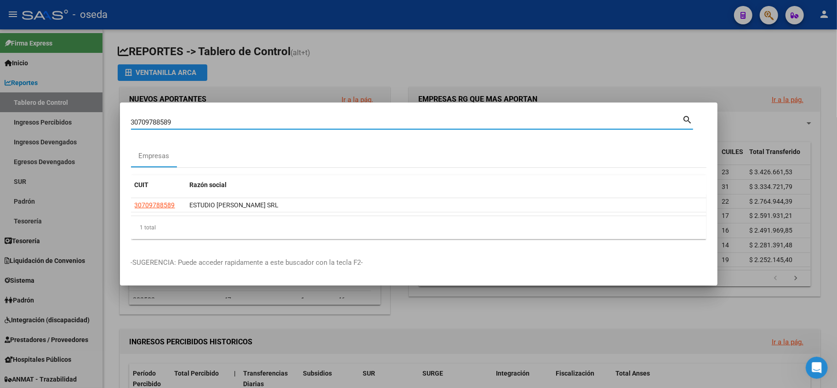
click at [168, 122] on input "30709788589" at bounding box center [407, 122] width 552 height 8
type input "[PERSON_NAME]"
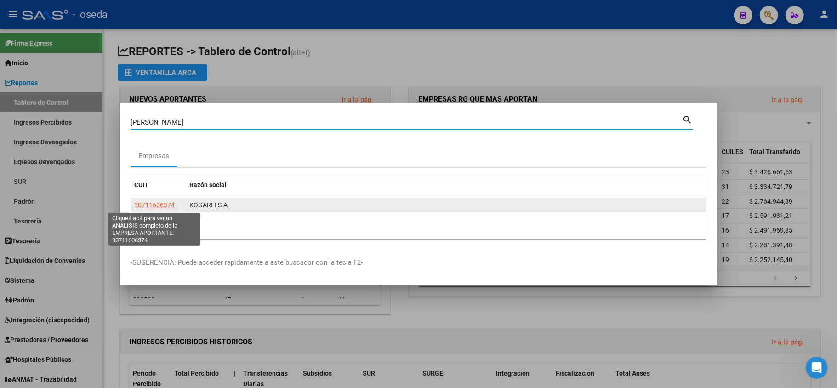
click at [162, 203] on span "30711606374" at bounding box center [155, 204] width 40 height 7
type textarea "30711606374"
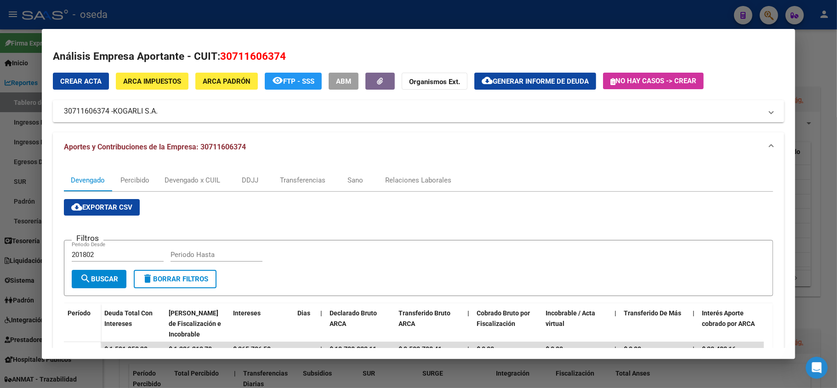
scroll to position [122, 0]
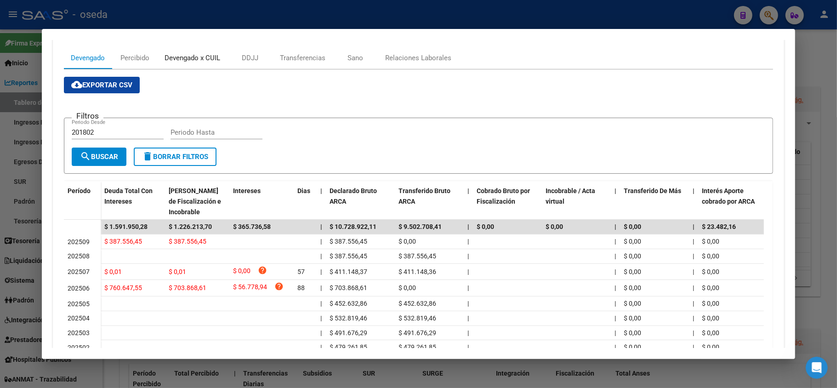
click at [195, 55] on div "Devengado x CUIL" at bounding box center [193, 58] width 56 height 10
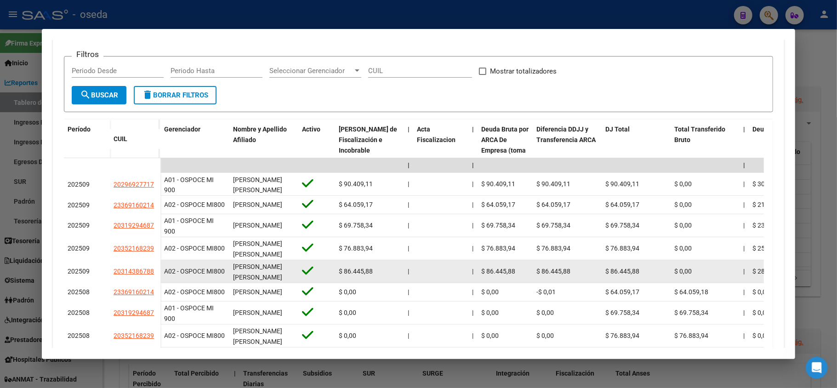
scroll to position [1, 0]
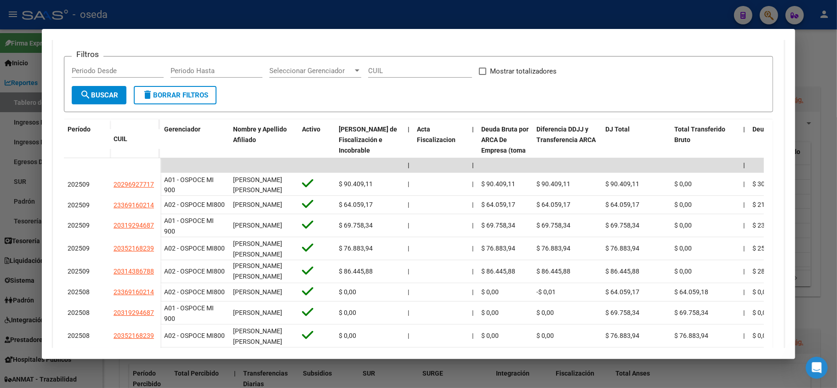
click at [0, 243] on div at bounding box center [418, 194] width 837 height 388
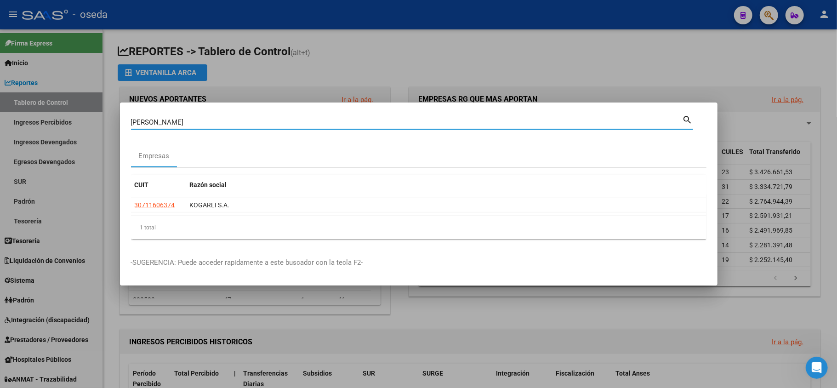
click at [192, 124] on input "[PERSON_NAME]" at bounding box center [407, 122] width 552 height 8
paste input "30715876473"
type input "30715876473"
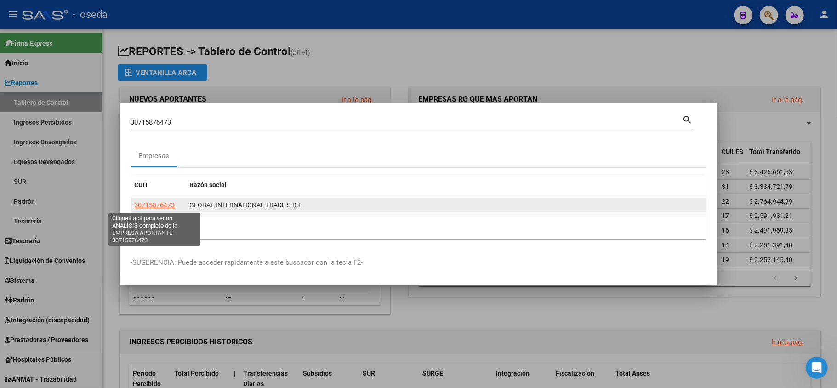
click at [155, 207] on span "30715876473" at bounding box center [155, 204] width 40 height 7
type textarea "30715876473"
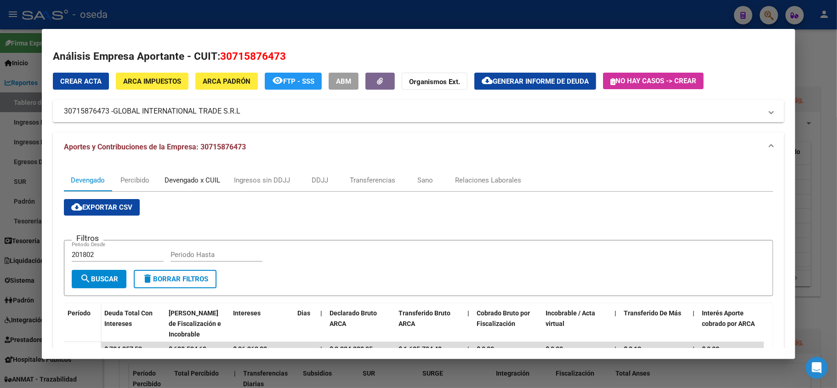
click at [195, 180] on div "Devengado x CUIL" at bounding box center [193, 180] width 56 height 10
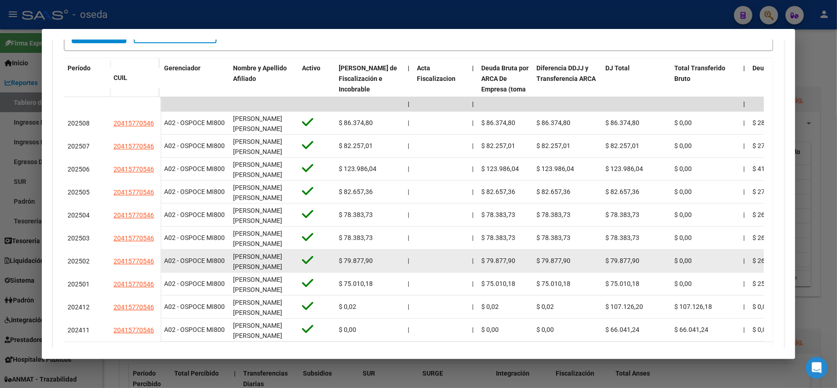
scroll to position [296, 0]
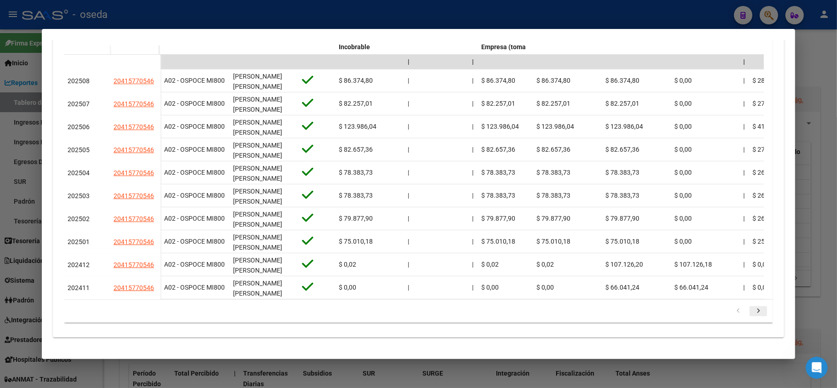
click at [756, 313] on link "go to next page" at bounding box center [758, 311] width 17 height 10
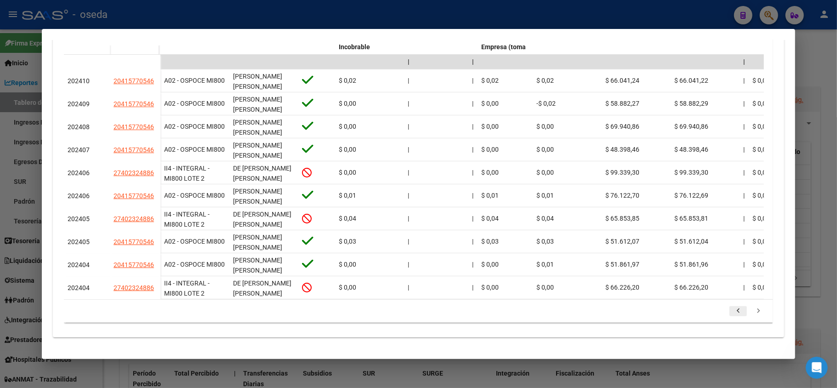
click at [732, 308] on icon "go to previous page" at bounding box center [738, 312] width 12 height 11
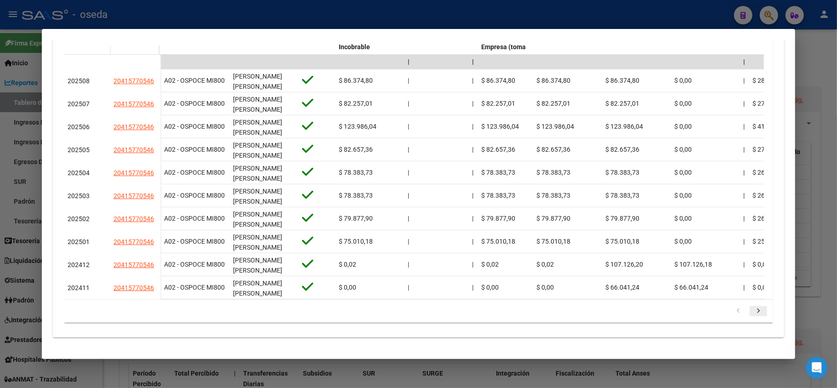
click at [752, 311] on icon "go to next page" at bounding box center [758, 312] width 12 height 11
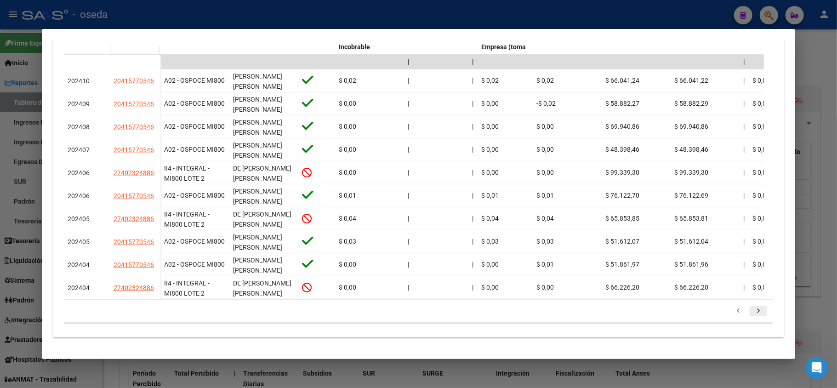
click at [752, 312] on icon "go to next page" at bounding box center [758, 312] width 12 height 11
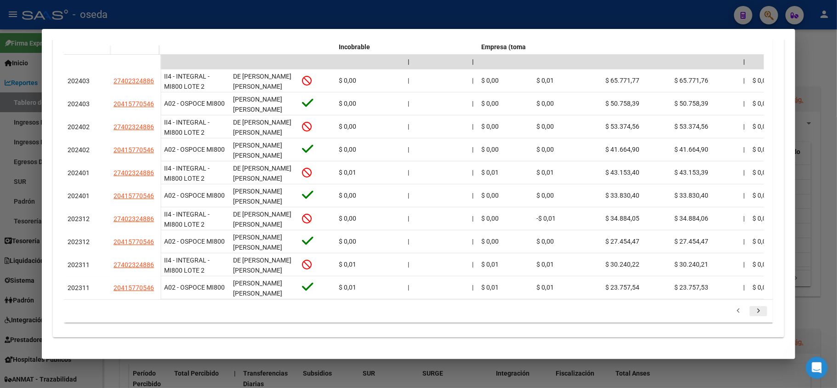
click at [752, 312] on icon "go to next page" at bounding box center [758, 312] width 12 height 11
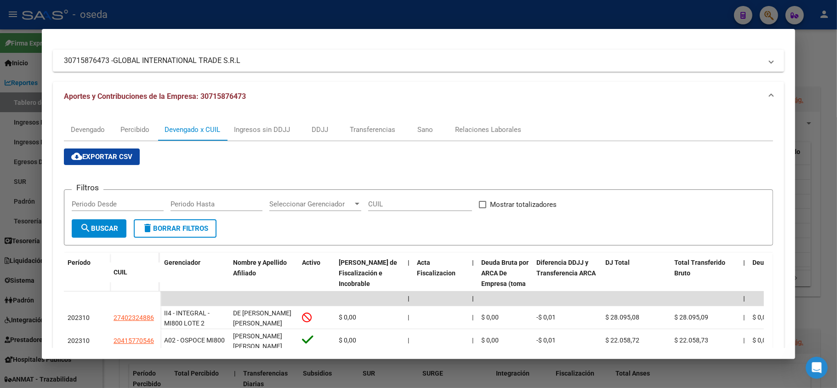
scroll to position [0, 0]
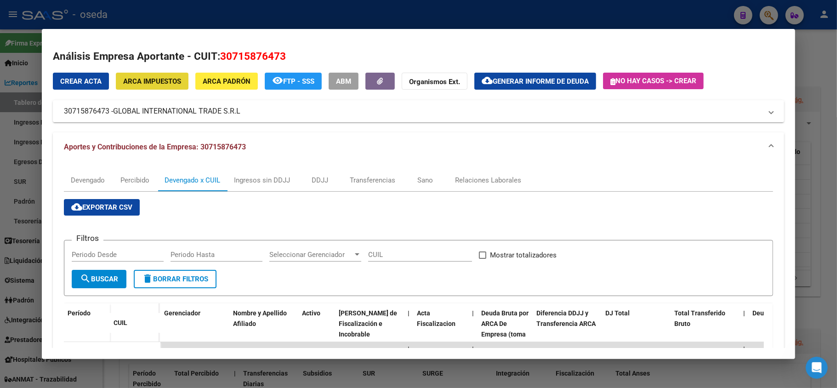
click at [171, 83] on span "ARCA Impuestos" at bounding box center [152, 81] width 58 height 8
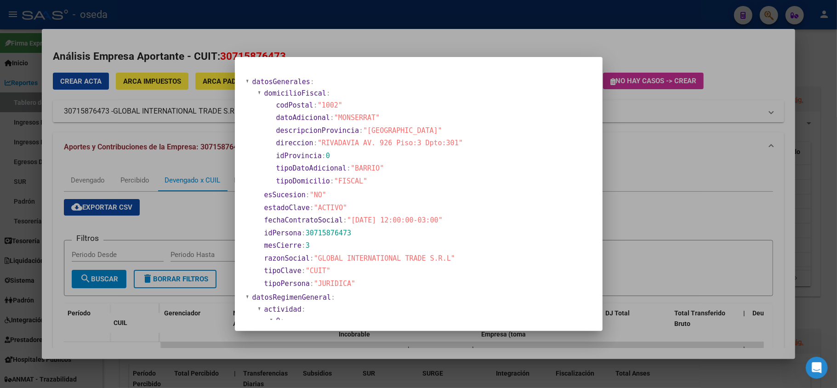
scroll to position [61, 0]
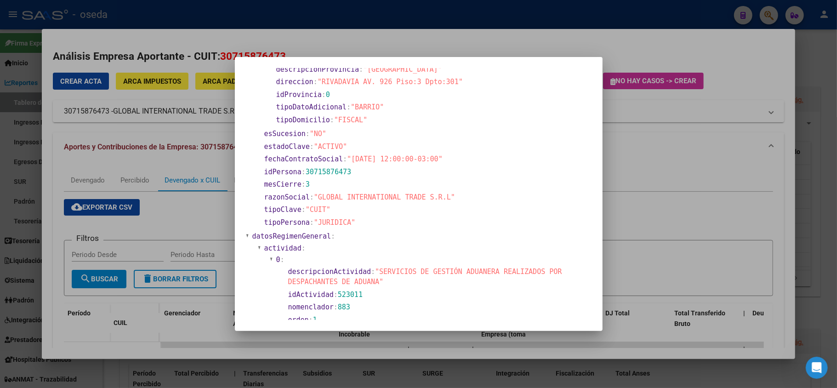
click at [205, 83] on div at bounding box center [418, 194] width 837 height 388
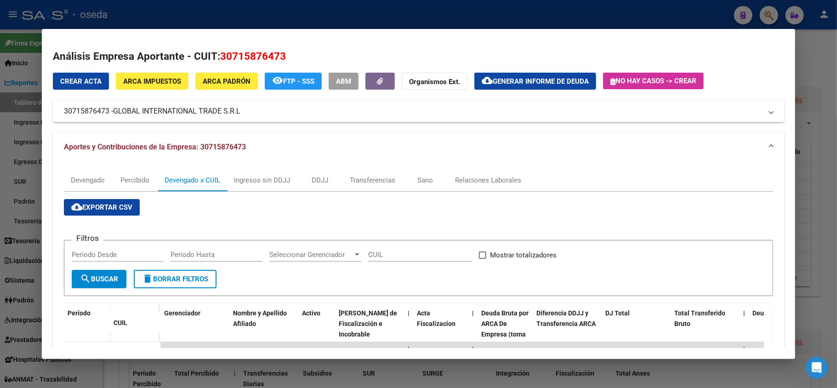
click at [210, 83] on span "ARCA Padrón" at bounding box center [227, 81] width 48 height 8
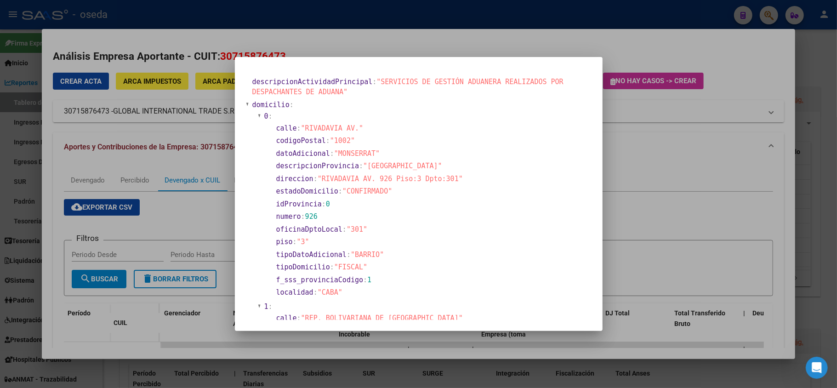
click at [2, 151] on div at bounding box center [418, 194] width 837 height 388
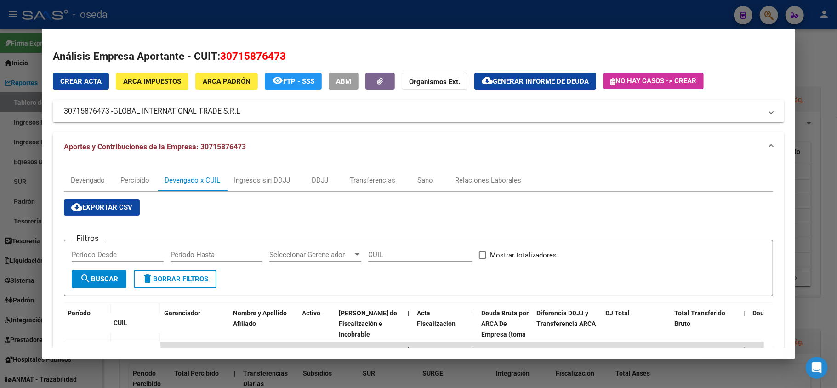
click at [9, 151] on div at bounding box center [418, 194] width 837 height 388
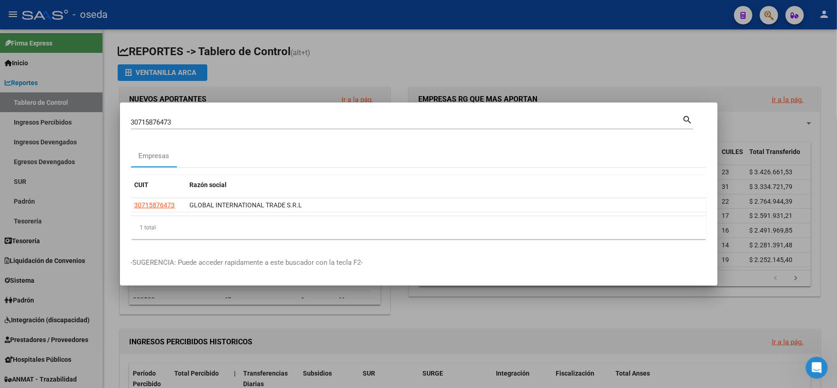
click at [259, 58] on div at bounding box center [418, 194] width 837 height 388
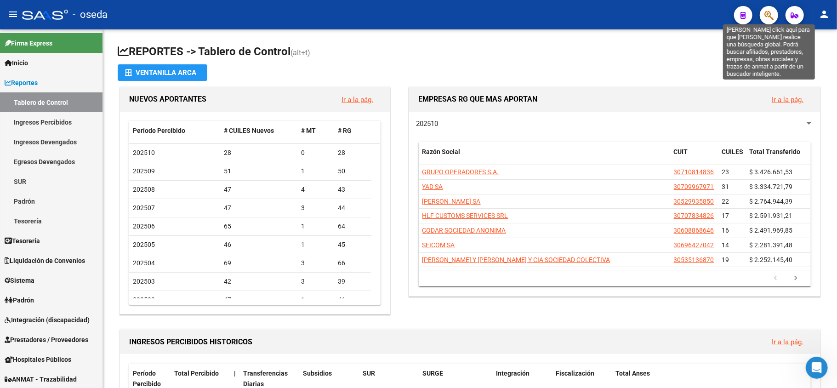
click at [770, 19] on icon "button" at bounding box center [768, 15] width 9 height 11
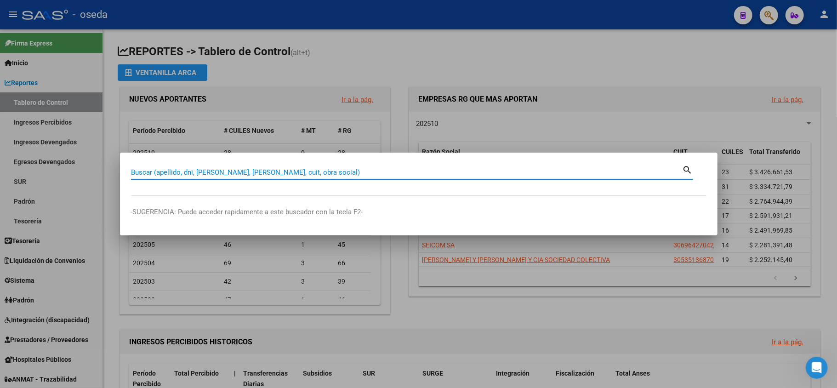
paste input "27132978757"
type input "27132978757"
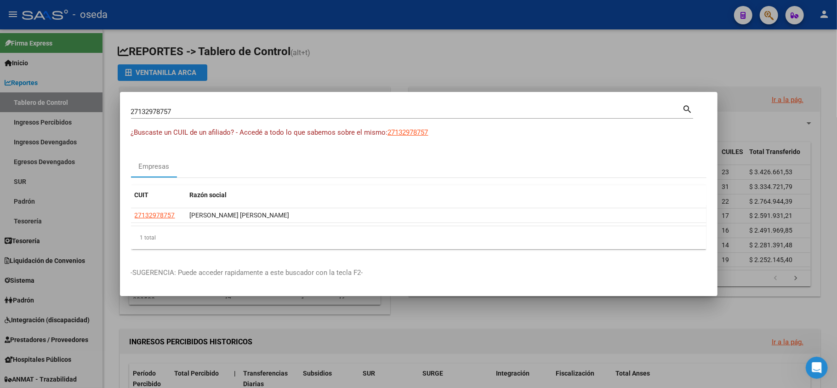
click at [160, 206] on datatable-header "CUIT Razón social" at bounding box center [418, 196] width 575 height 23
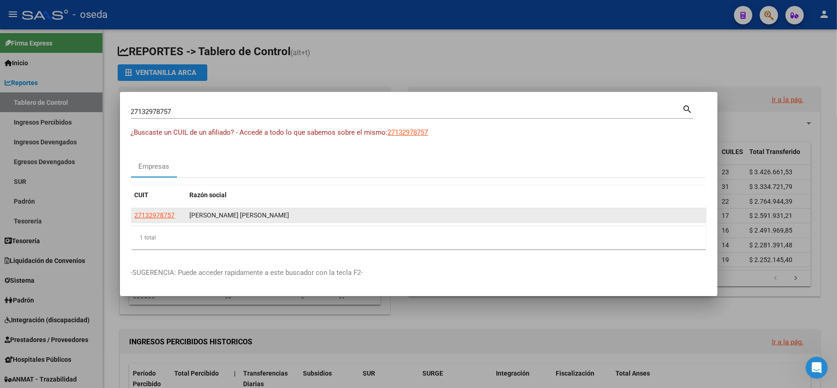
click at [162, 211] on datatable-body-cell "27132978757" at bounding box center [158, 215] width 55 height 14
click at [160, 214] on span "27132978757" at bounding box center [155, 214] width 40 height 7
copy span "27132978"
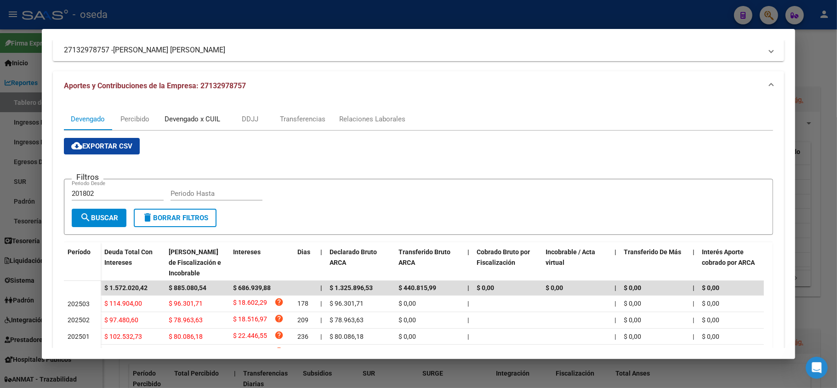
click at [203, 123] on div "Devengado x CUIL" at bounding box center [193, 119] width 56 height 10
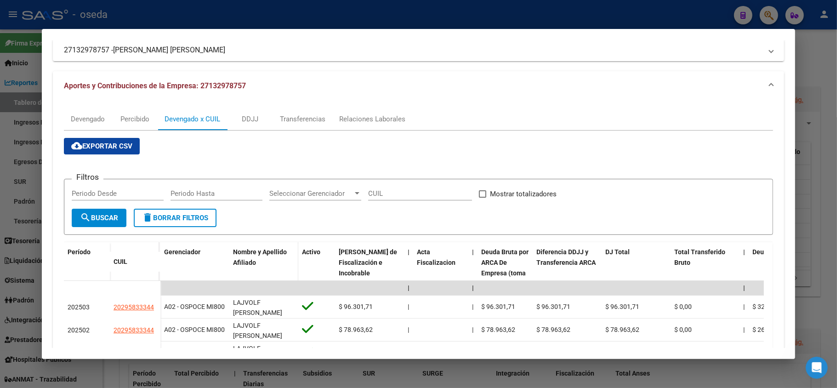
scroll to position [122, 0]
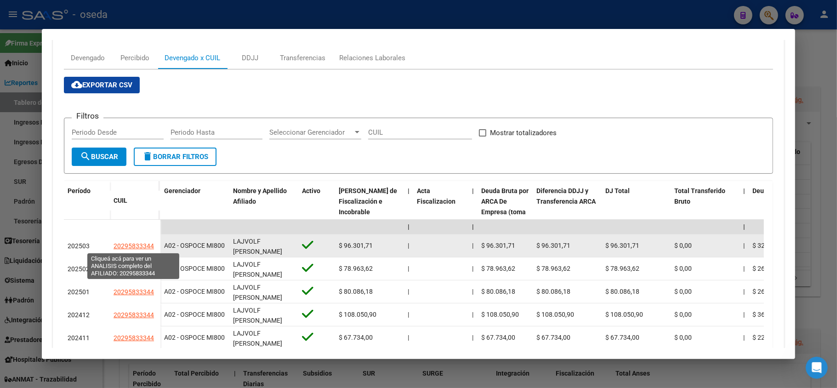
click at [142, 246] on span "20295833344" at bounding box center [134, 245] width 40 height 7
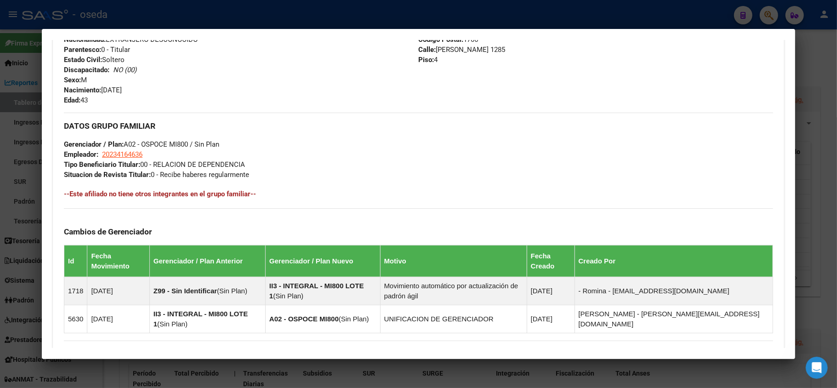
scroll to position [497, 0]
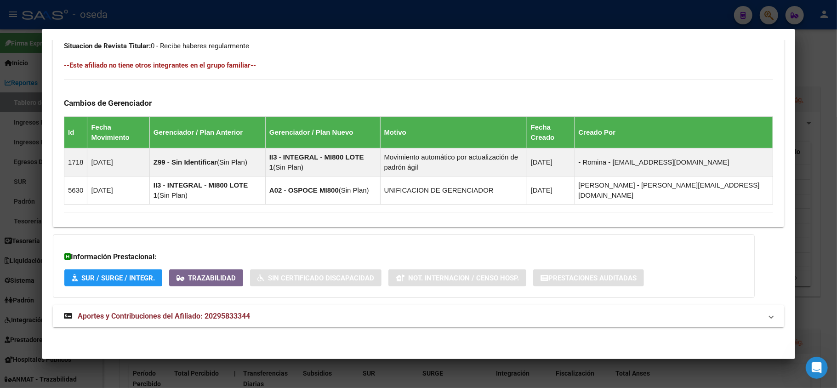
click at [188, 318] on mat-expansion-panel-header "Aportes y Contribuciones del Afiliado: 20295833344" at bounding box center [418, 316] width 731 height 22
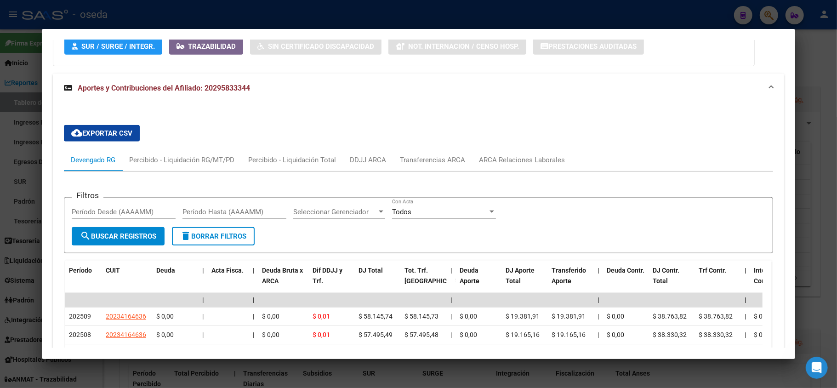
scroll to position [850, 0]
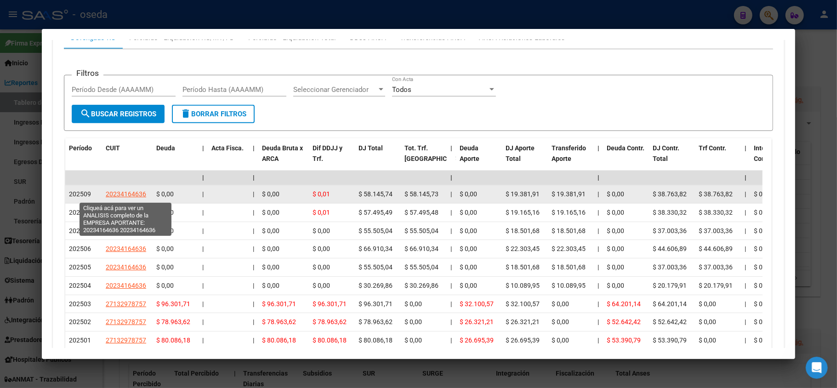
click at [130, 194] on span "20234164636" at bounding box center [126, 193] width 40 height 7
type textarea "20234164636"
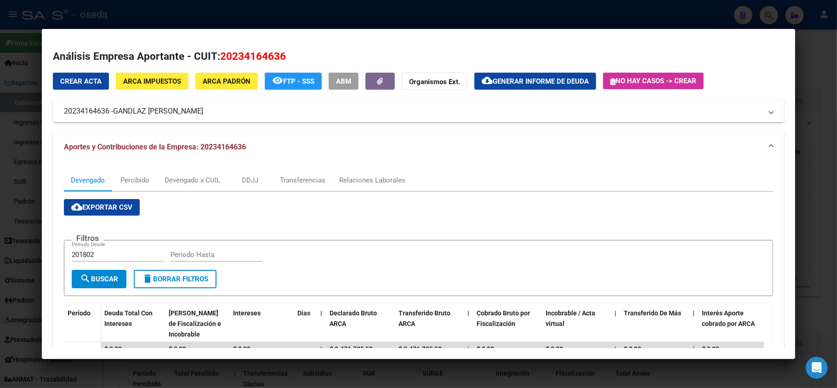
click at [159, 83] on span "ARCA Impuestos" at bounding box center [152, 81] width 58 height 8
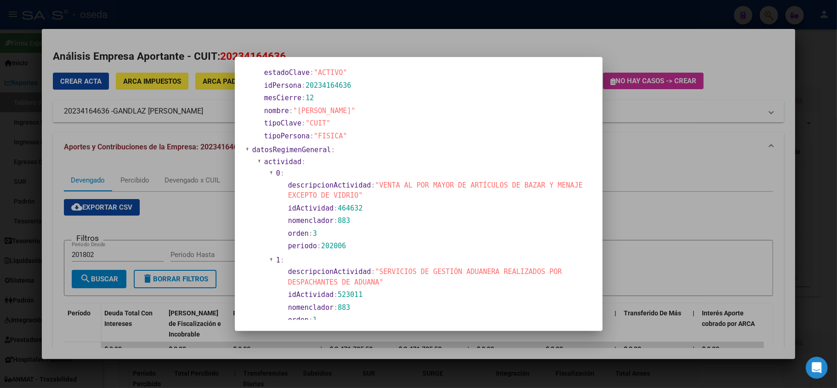
scroll to position [147, 0]
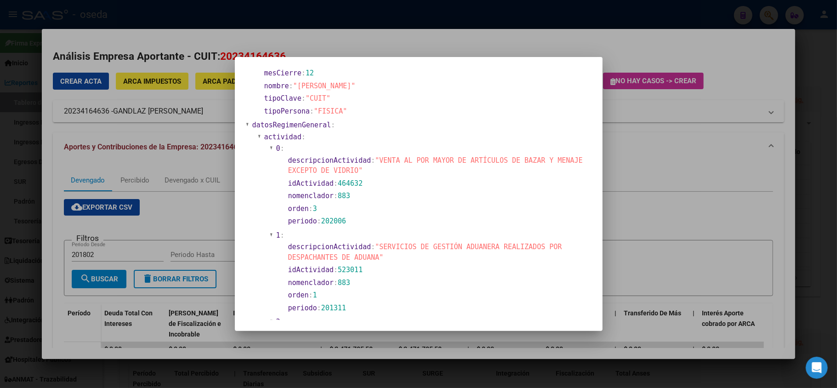
click at [142, 160] on div at bounding box center [418, 194] width 837 height 388
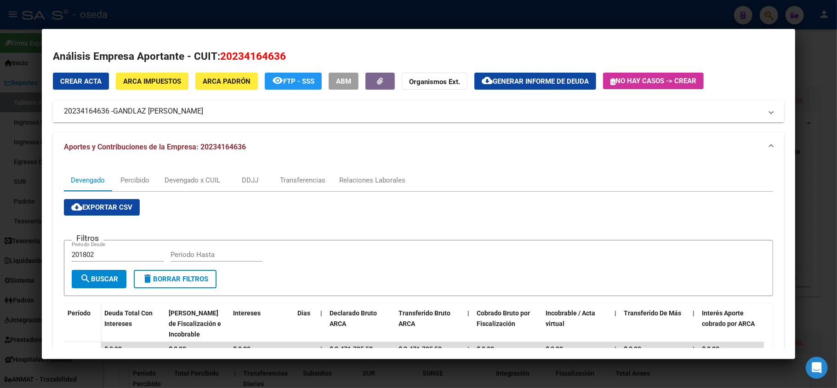
scroll to position [61, 0]
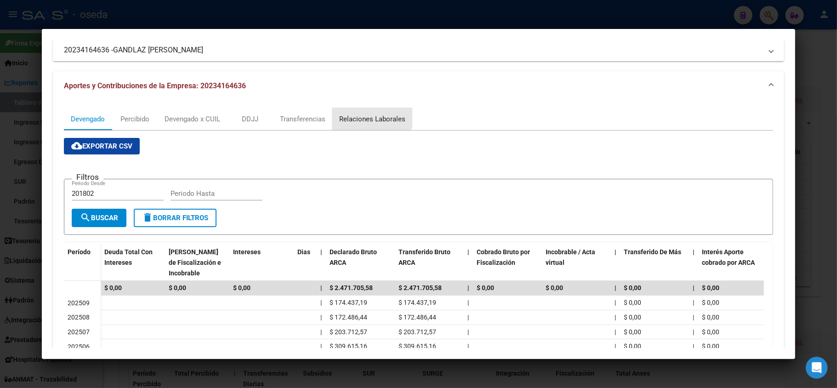
click at [359, 116] on div "Relaciones Laborales" at bounding box center [372, 119] width 66 height 10
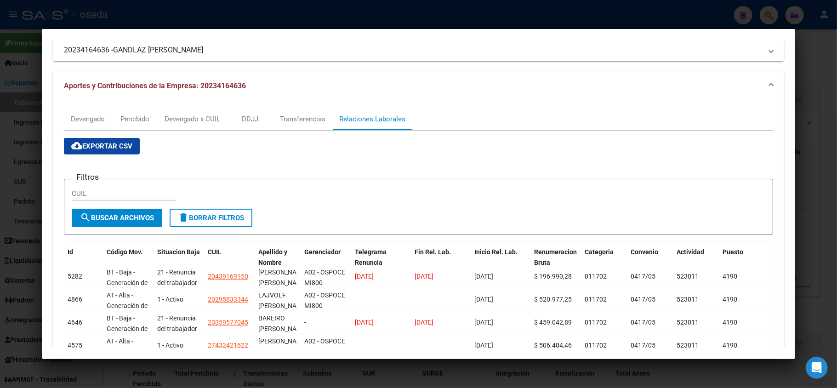
click at [10, 225] on div at bounding box center [418, 194] width 837 height 388
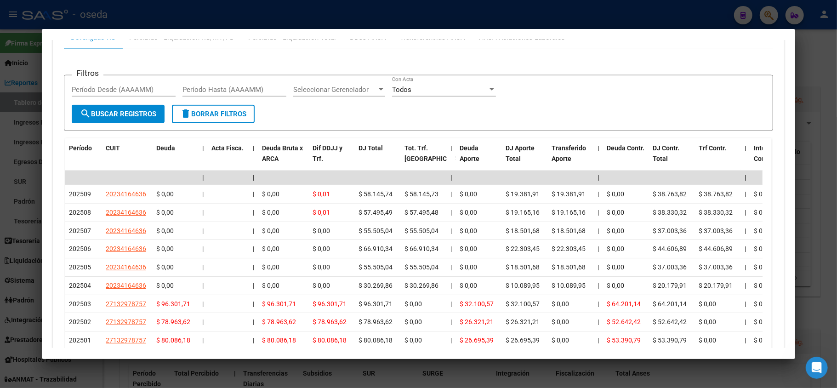
click at [11, 221] on div at bounding box center [418, 194] width 837 height 388
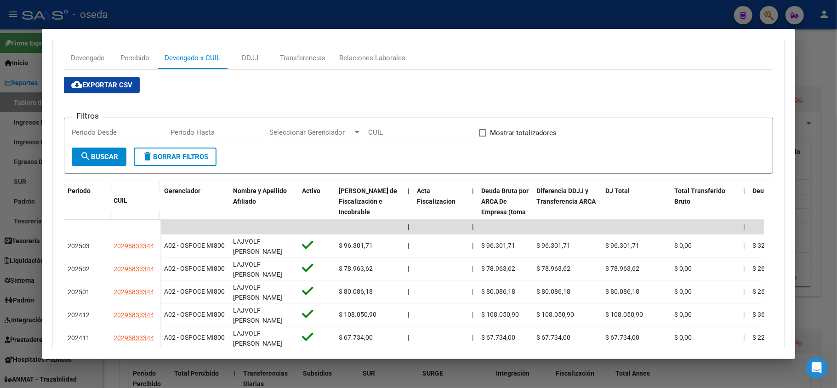
click at [57, 108] on div "Devengado Percibido Devengado x CUIL DDJJ Transferencias Relaciones Laborales c…" at bounding box center [418, 271] width 731 height 463
click at [0, 107] on div at bounding box center [418, 194] width 837 height 388
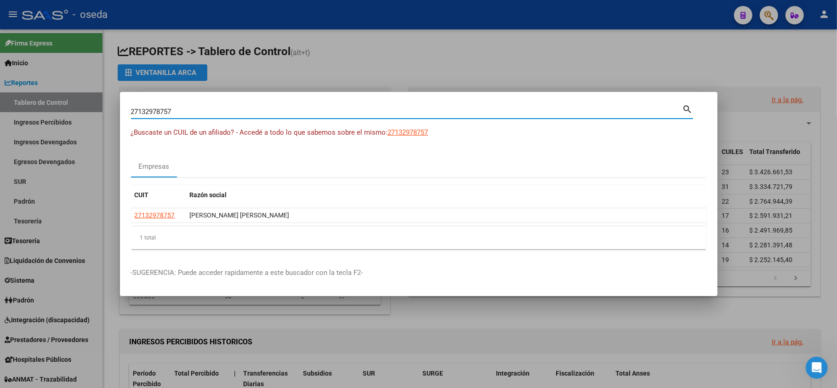
click at [160, 109] on input "27132978757" at bounding box center [407, 112] width 552 height 8
paste input "3071517613"
type input "30715176137"
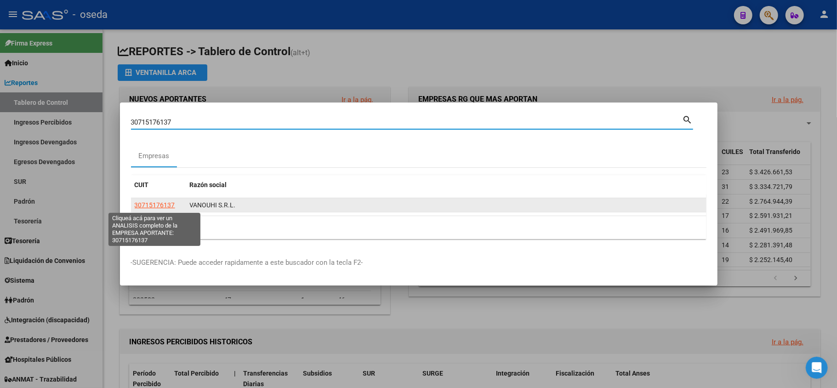
click at [146, 204] on span "30715176137" at bounding box center [155, 204] width 40 height 7
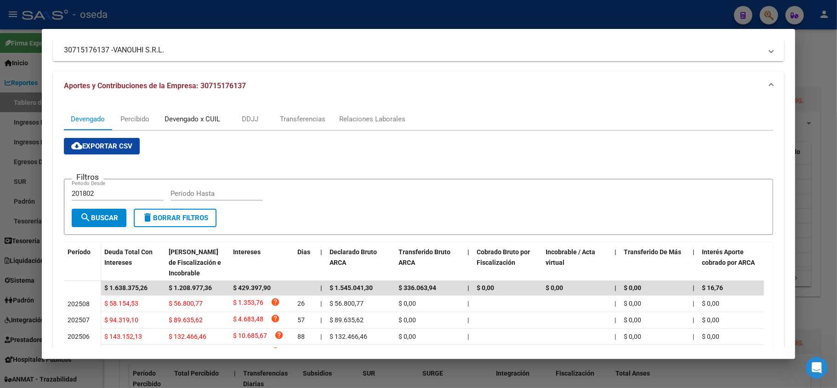
click at [189, 124] on div "Devengado x CUIL" at bounding box center [192, 119] width 69 height 22
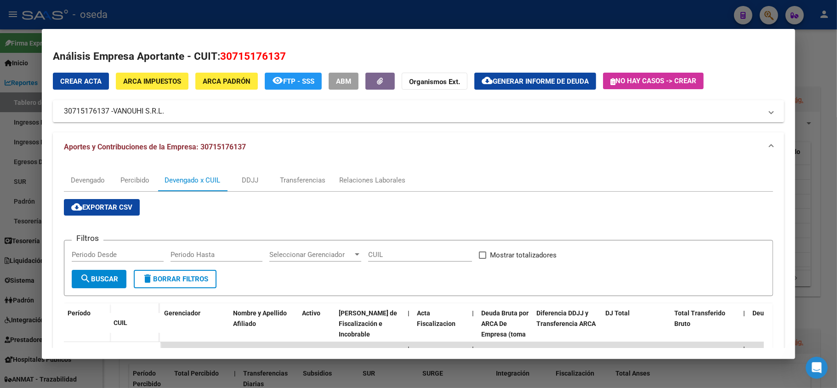
scroll to position [122, 0]
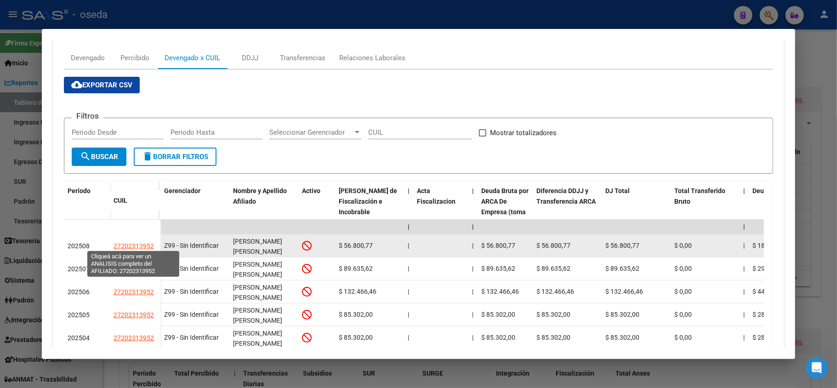
click at [139, 242] on span "27202313952" at bounding box center [134, 245] width 40 height 7
type textarea "27202313952"
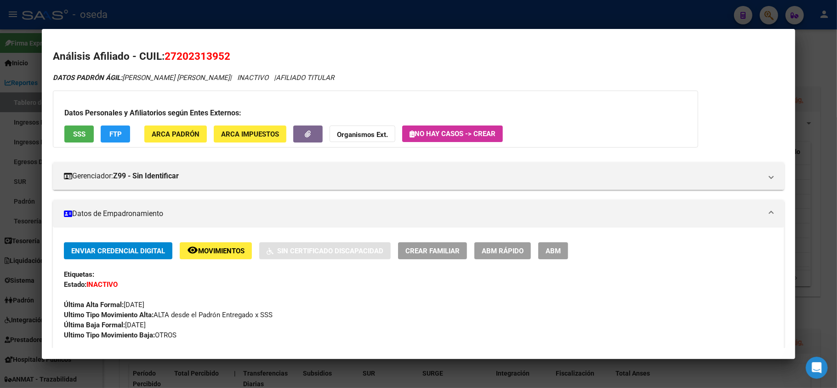
click at [38, 114] on div at bounding box center [418, 194] width 837 height 388
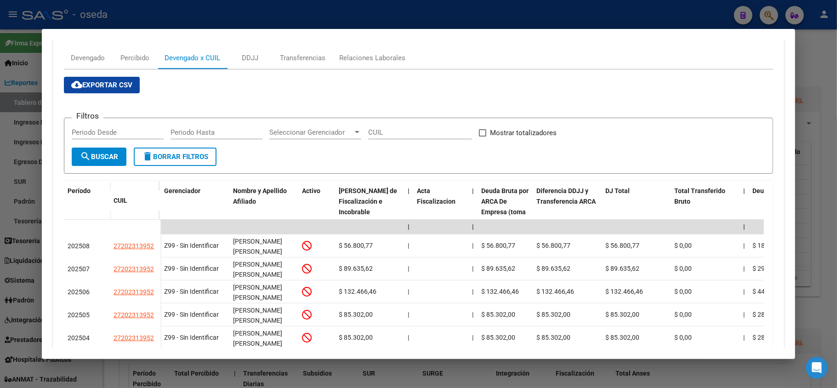
scroll to position [0, 0]
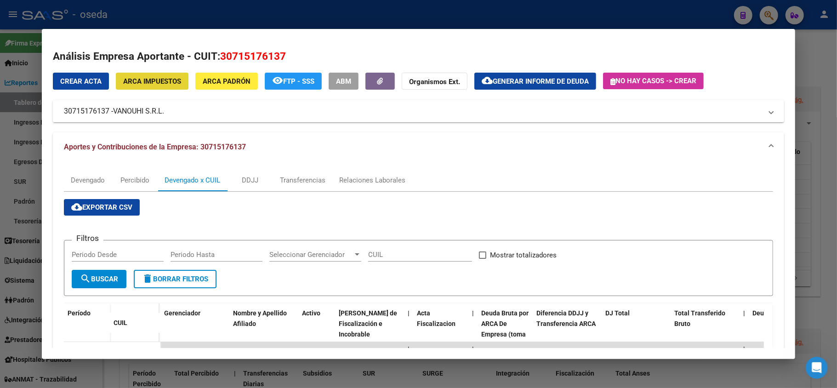
click at [153, 83] on span "ARCA Impuestos" at bounding box center [152, 81] width 58 height 8
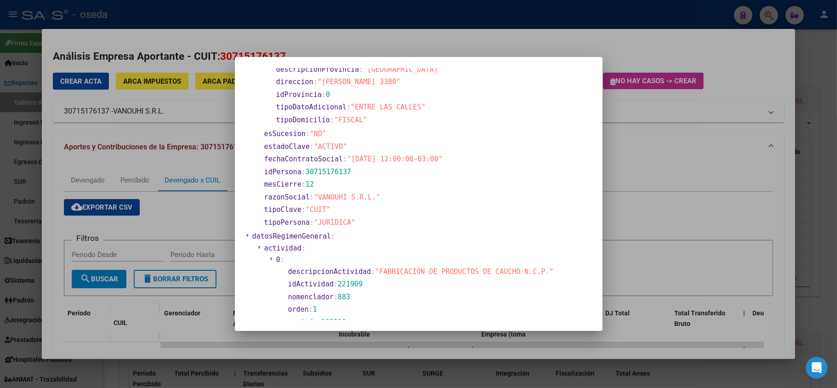
scroll to position [122, 0]
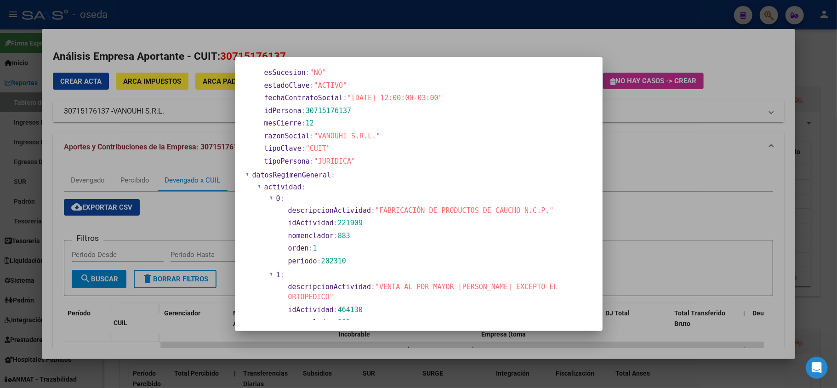
drag, startPoint x: 165, startPoint y: 46, endPoint x: 188, endPoint y: 85, distance: 44.3
click at [166, 46] on div at bounding box center [418, 194] width 837 height 388
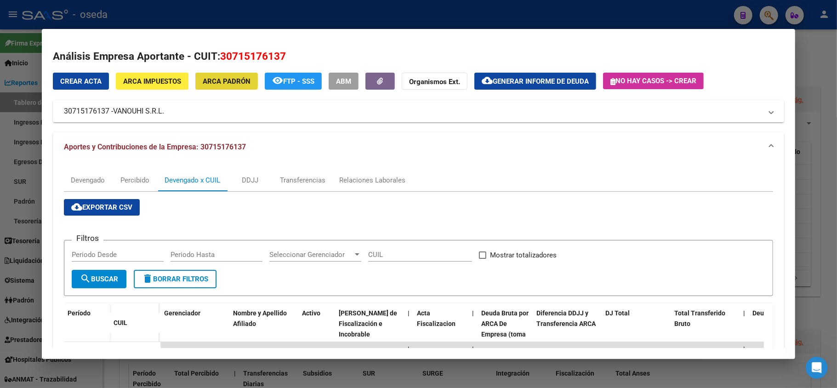
click at [217, 77] on span "ARCA Padrón" at bounding box center [227, 81] width 48 height 8
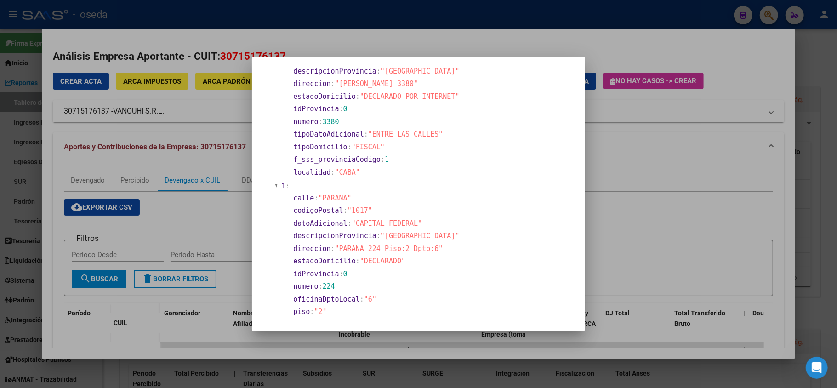
scroll to position [23, 0]
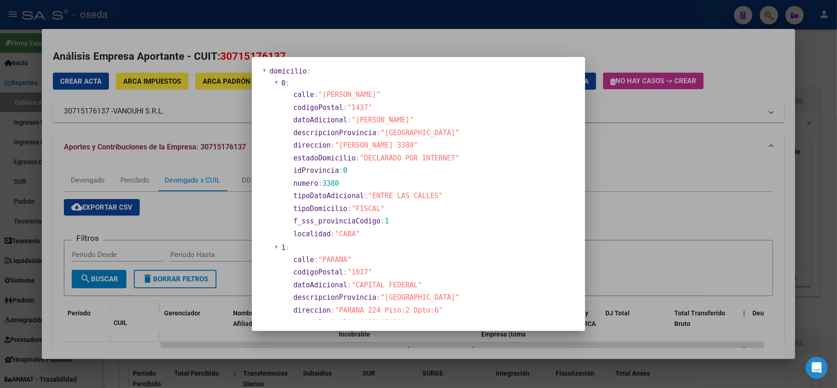
click at [197, 210] on div at bounding box center [418, 194] width 837 height 388
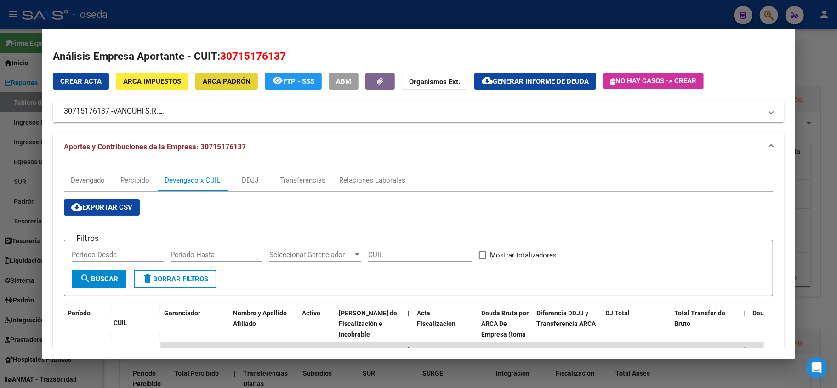
click at [221, 77] on span "ARCA Padrón" at bounding box center [227, 81] width 48 height 8
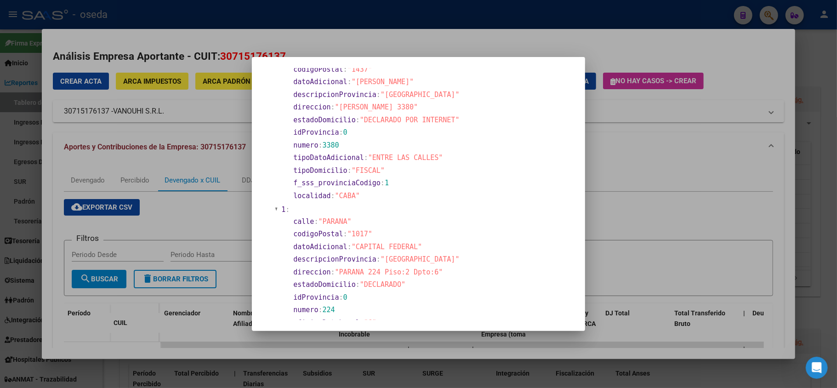
scroll to position [245, 0]
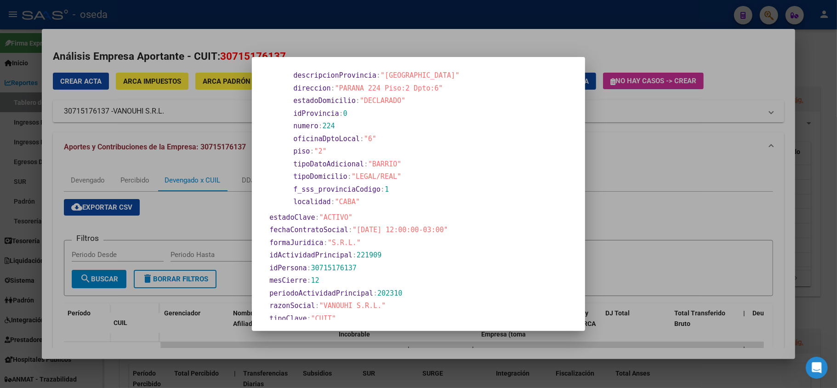
click at [170, 261] on div at bounding box center [418, 194] width 837 height 388
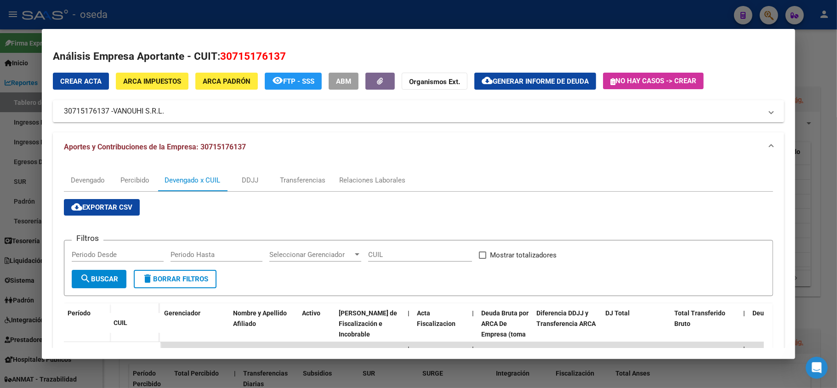
scroll to position [184, 0]
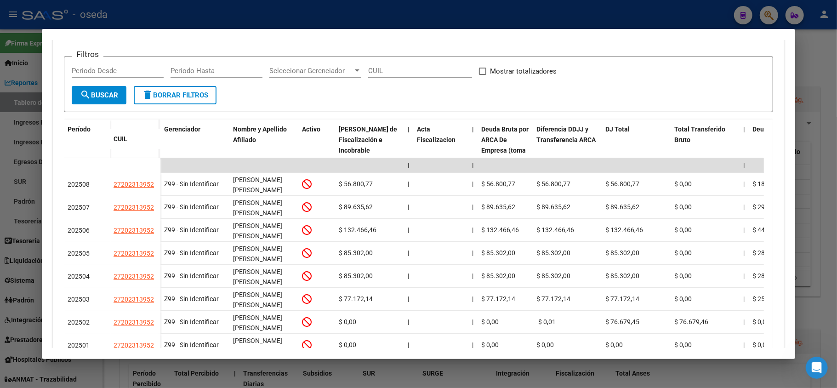
click at [0, 176] on div at bounding box center [418, 194] width 837 height 388
